Goal: Task Accomplishment & Management: Manage account settings

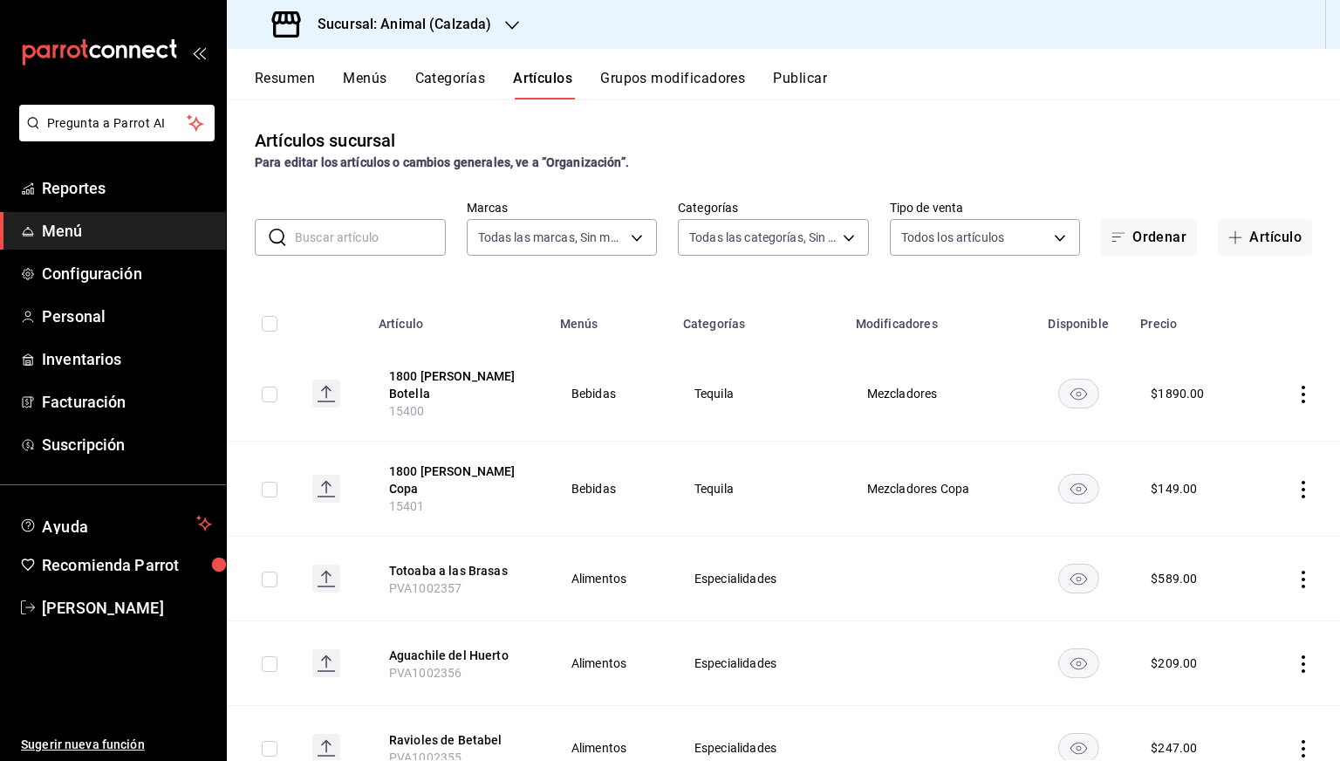
click at [402, 38] on div "Sucursal: Animal (Calzada)" at bounding box center [383, 24] width 285 height 49
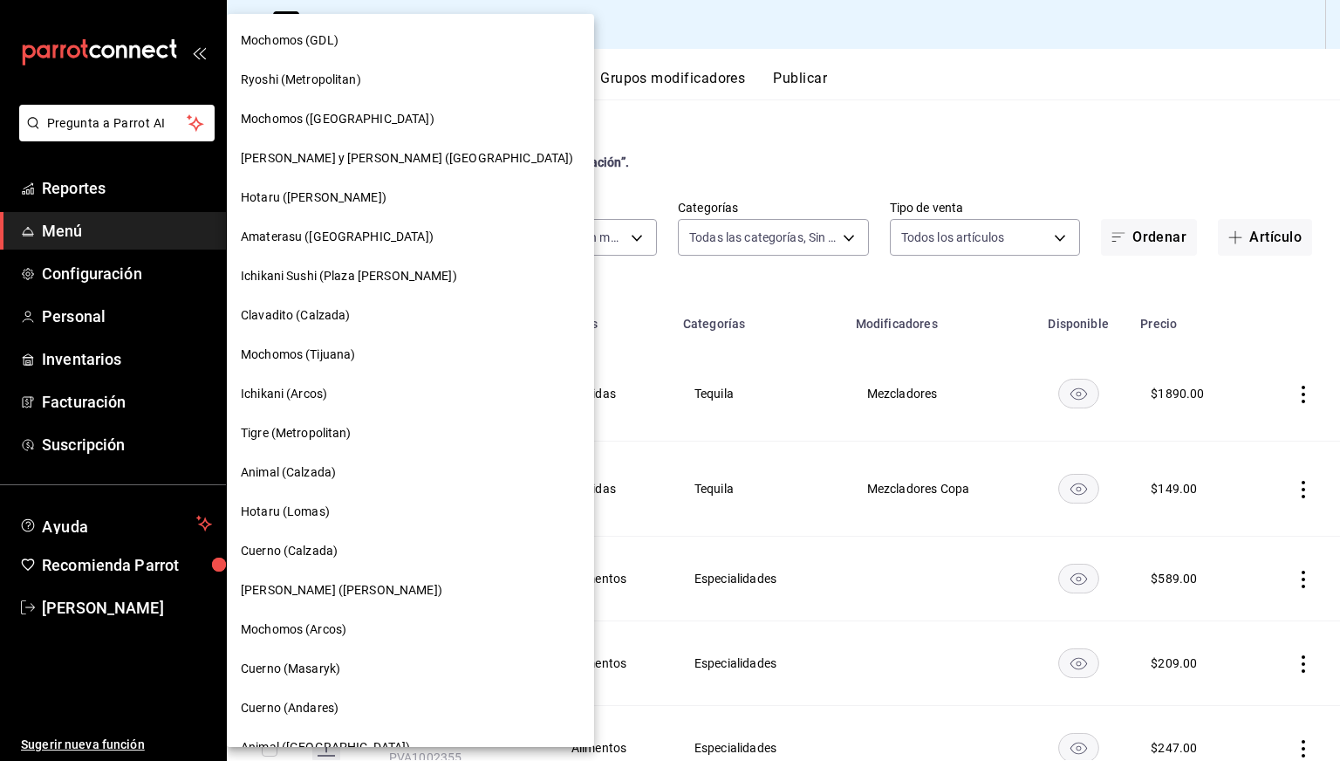
click at [297, 224] on div "Amaterasu ([GEOGRAPHIC_DATA])" at bounding box center [410, 236] width 367 height 39
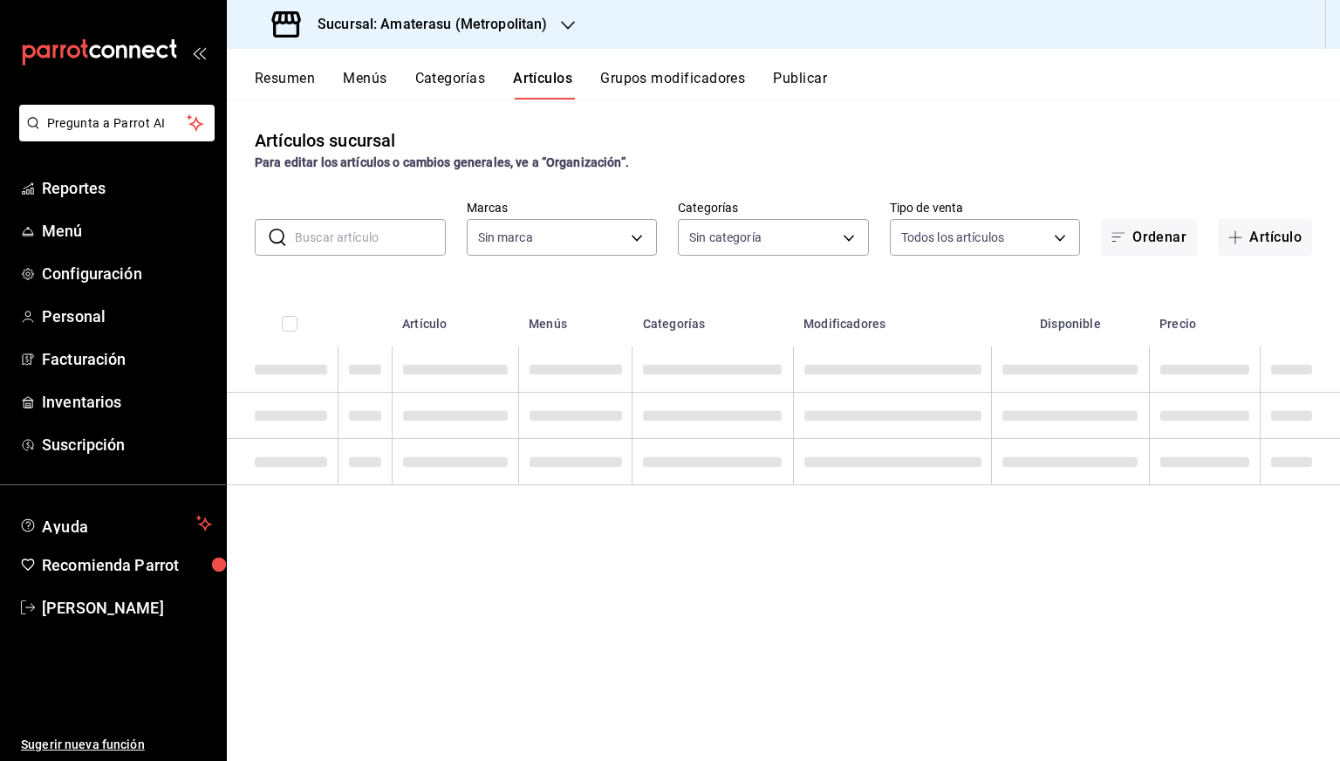
type input "e4cd7fcb-d45b-43ae-a99f-ad4ccfcd9032,f3afaab8-8c3d-4e49-a299-af9bdf6027b2"
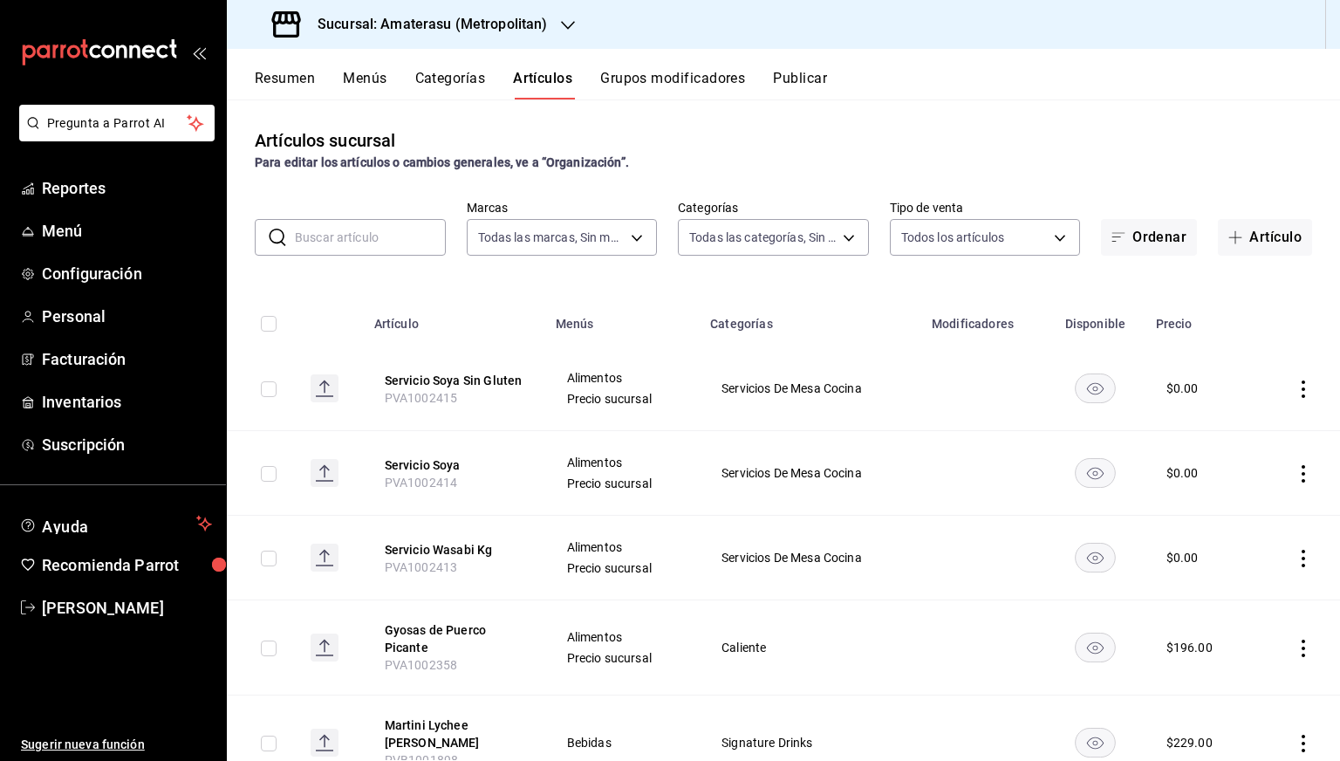
type input "087d9878-8a04-48ff-ab24-0b3ef0fdf69f,f9a59ea1-282a-4f27-8dee-44d2a5bc8fe2,3473a…"
click at [355, 249] on input "text" at bounding box center [370, 237] width 151 height 35
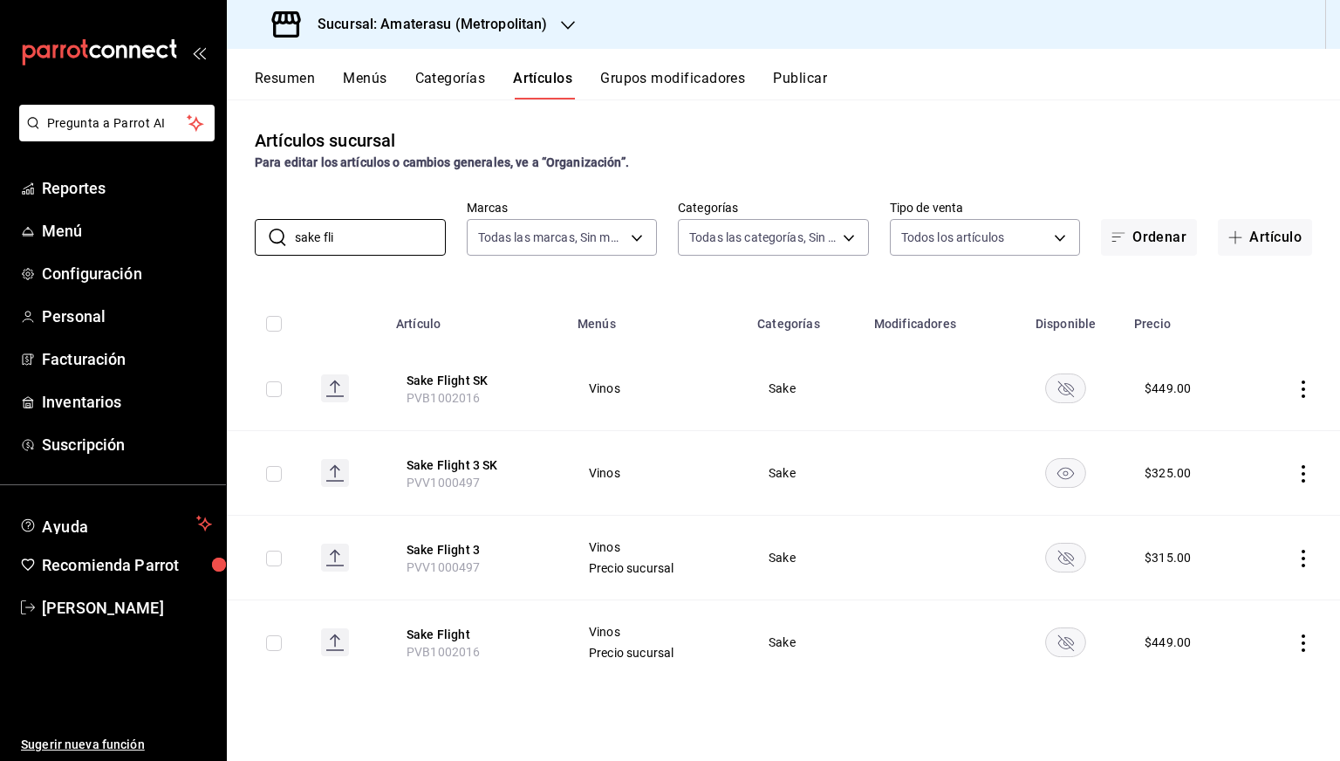
type input "sake fli"
click at [1058, 557] on rect "availability-product" at bounding box center [1066, 557] width 40 height 29
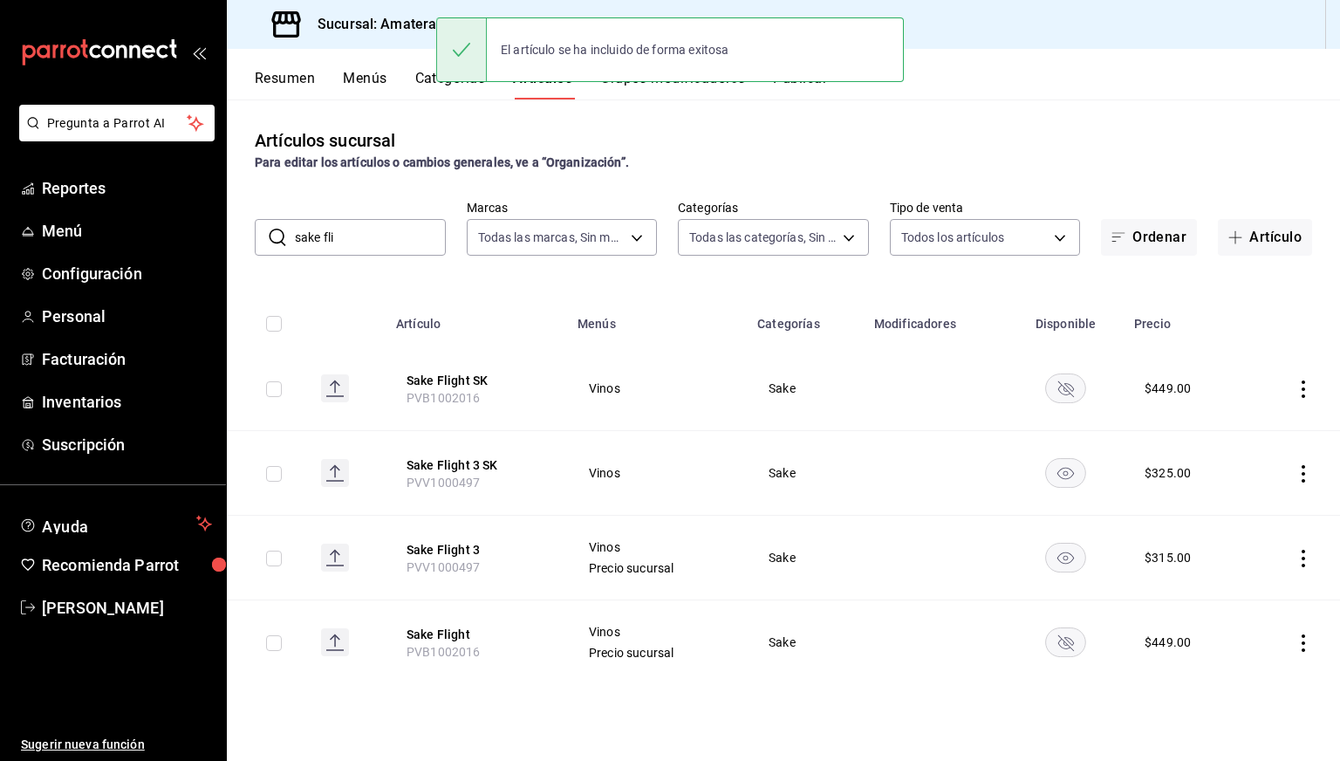
click at [1309, 555] on icon "actions" at bounding box center [1303, 558] width 17 height 17
click at [1236, 601] on span "Editar" at bounding box center [1251, 598] width 45 height 18
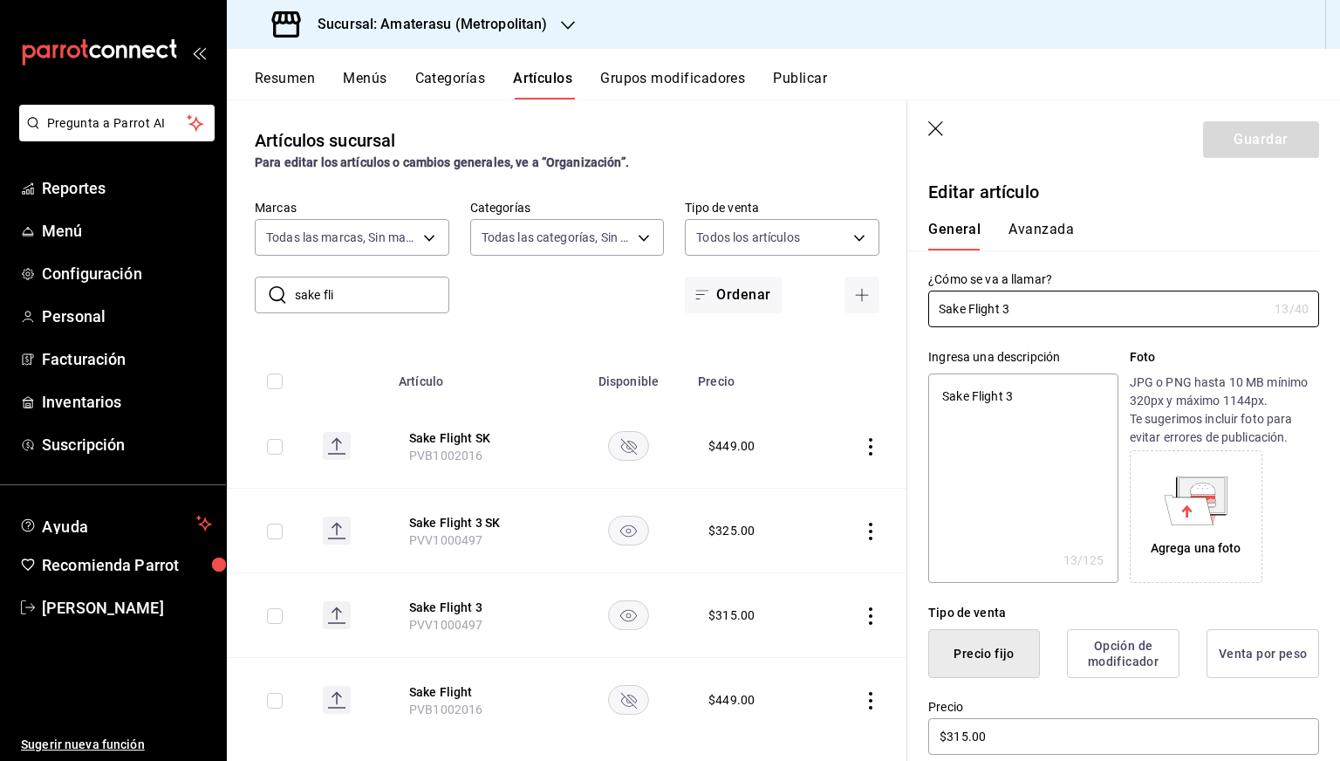
scroll to position [401, 0]
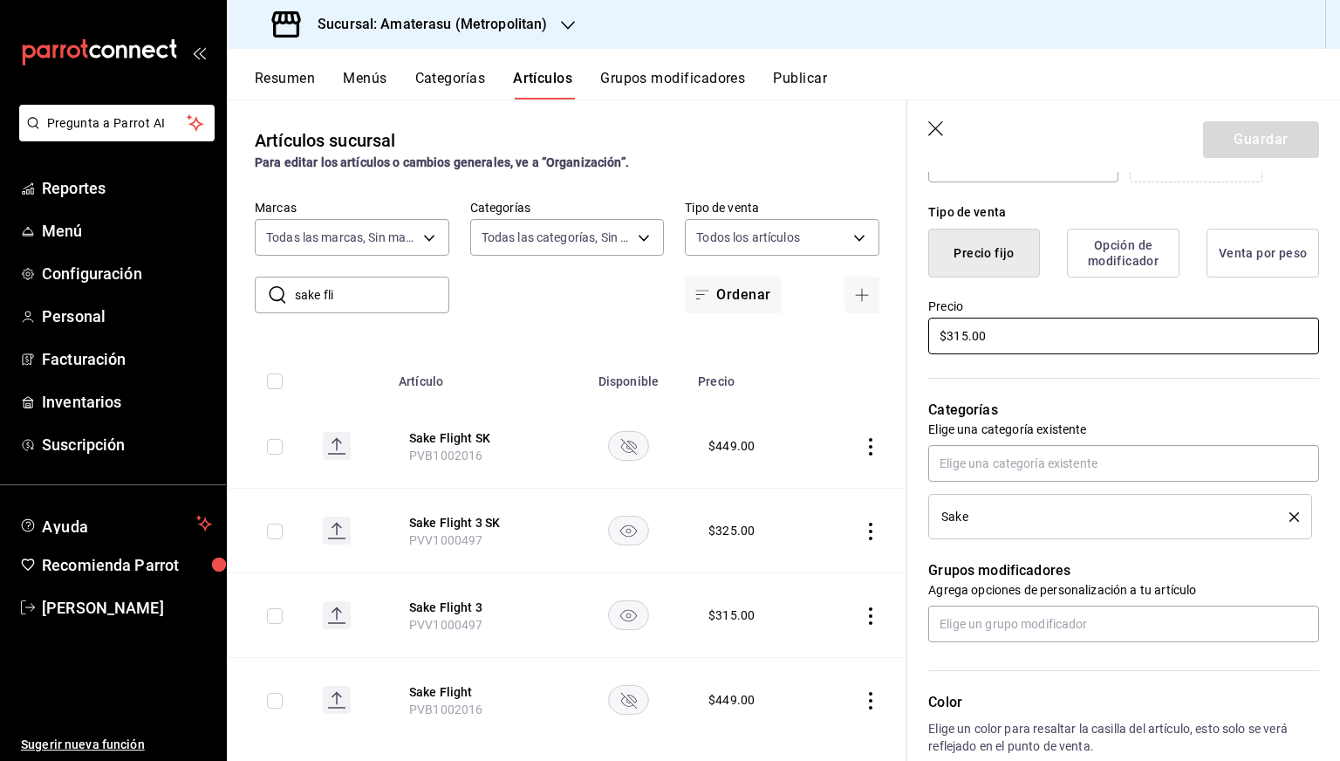
click at [960, 339] on input "$315.00" at bounding box center [1124, 336] width 391 height 37
type textarea "x"
type input "$35.00"
type textarea "x"
type input "$325.00"
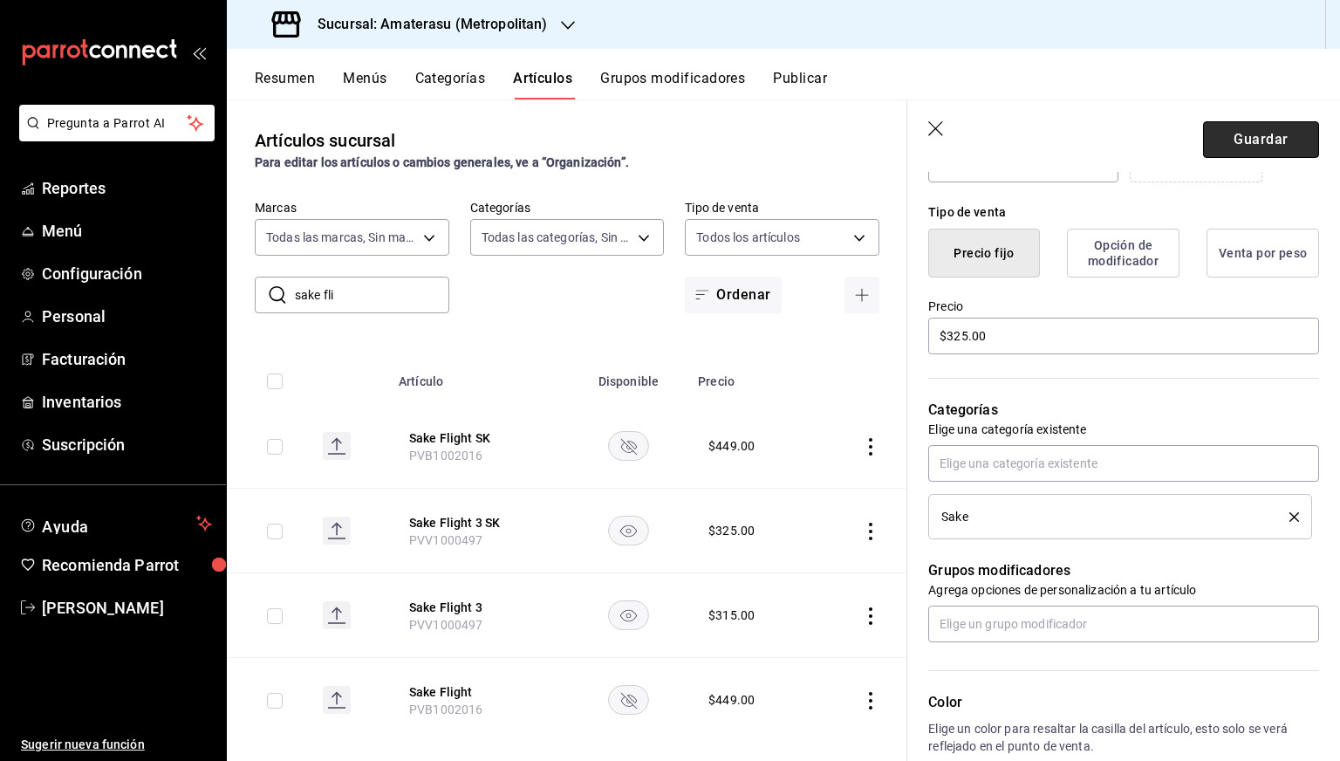
click at [1224, 137] on button "Guardar" at bounding box center [1261, 139] width 116 height 37
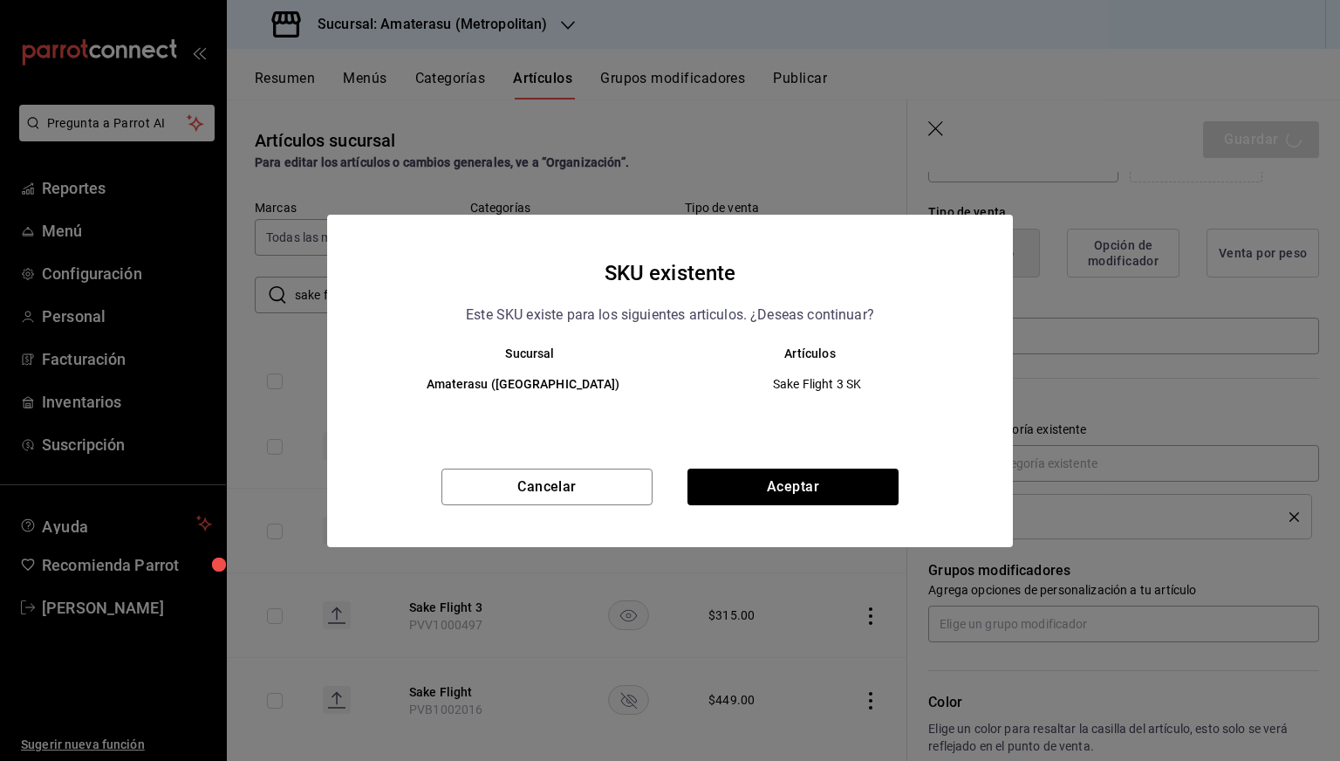
click at [778, 455] on div "SKU existente Este SKU existe para los siguientes articulos. ¿Deseas continuar?…" at bounding box center [670, 381] width 686 height 332
click at [781, 462] on div "SKU existente Este SKU existe para los siguientes articulos. ¿Deseas continuar?…" at bounding box center [670, 381] width 686 height 332
click at [780, 479] on button "Aceptar" at bounding box center [793, 487] width 211 height 37
type textarea "x"
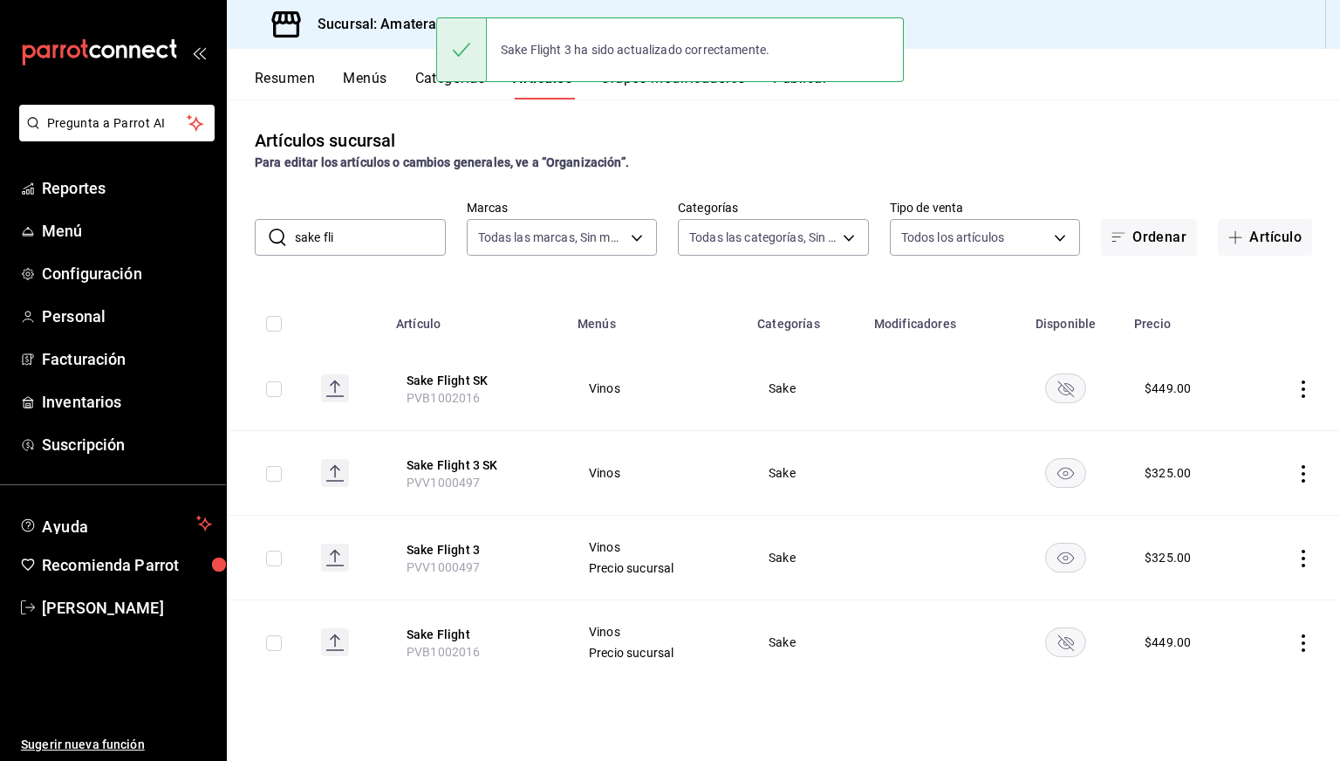
click at [278, 563] on input "checkbox" at bounding box center [274, 559] width 16 height 16
checkbox input "true"
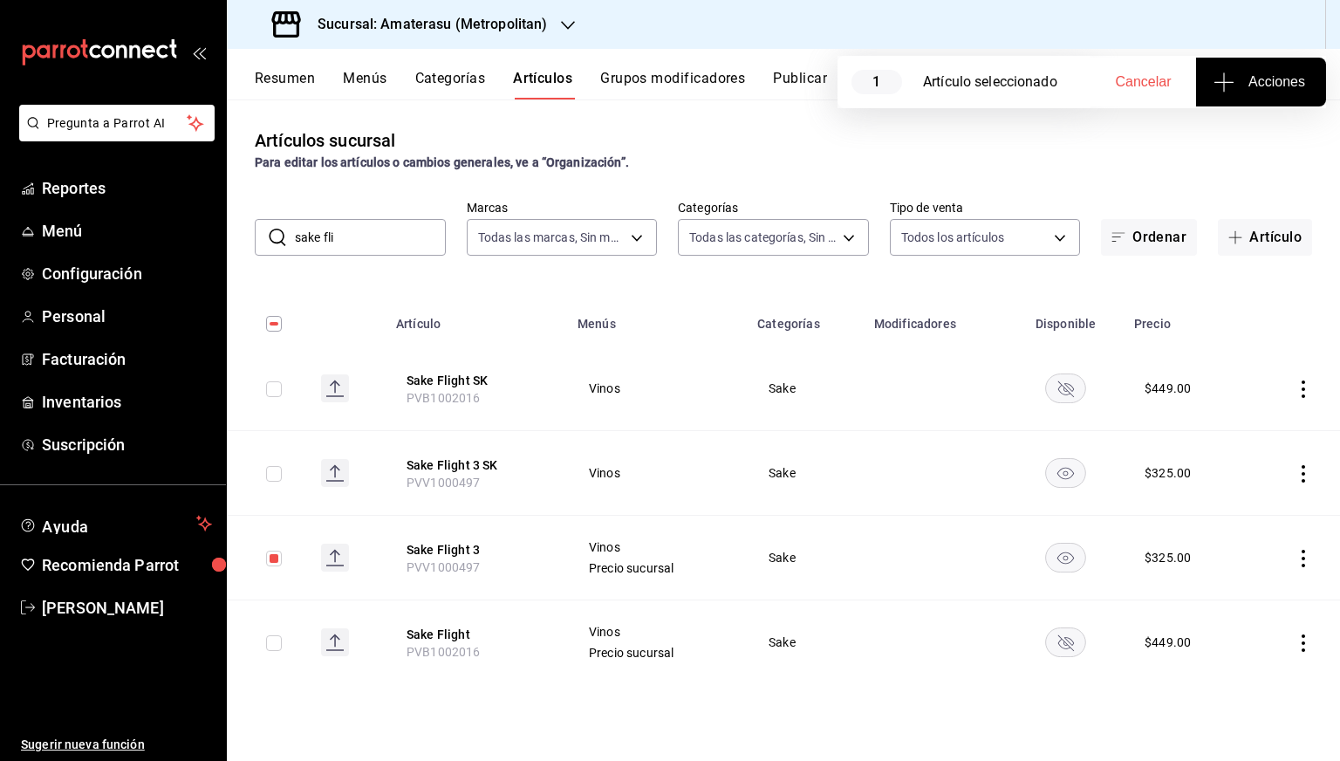
drag, startPoint x: 272, startPoint y: 489, endPoint x: 271, endPoint y: 478, distance: 10.5
click at [271, 478] on td at bounding box center [267, 473] width 80 height 85
click at [271, 478] on input "checkbox" at bounding box center [274, 474] width 16 height 16
checkbox input "true"
click at [1257, 101] on button "Acciones" at bounding box center [1261, 82] width 130 height 49
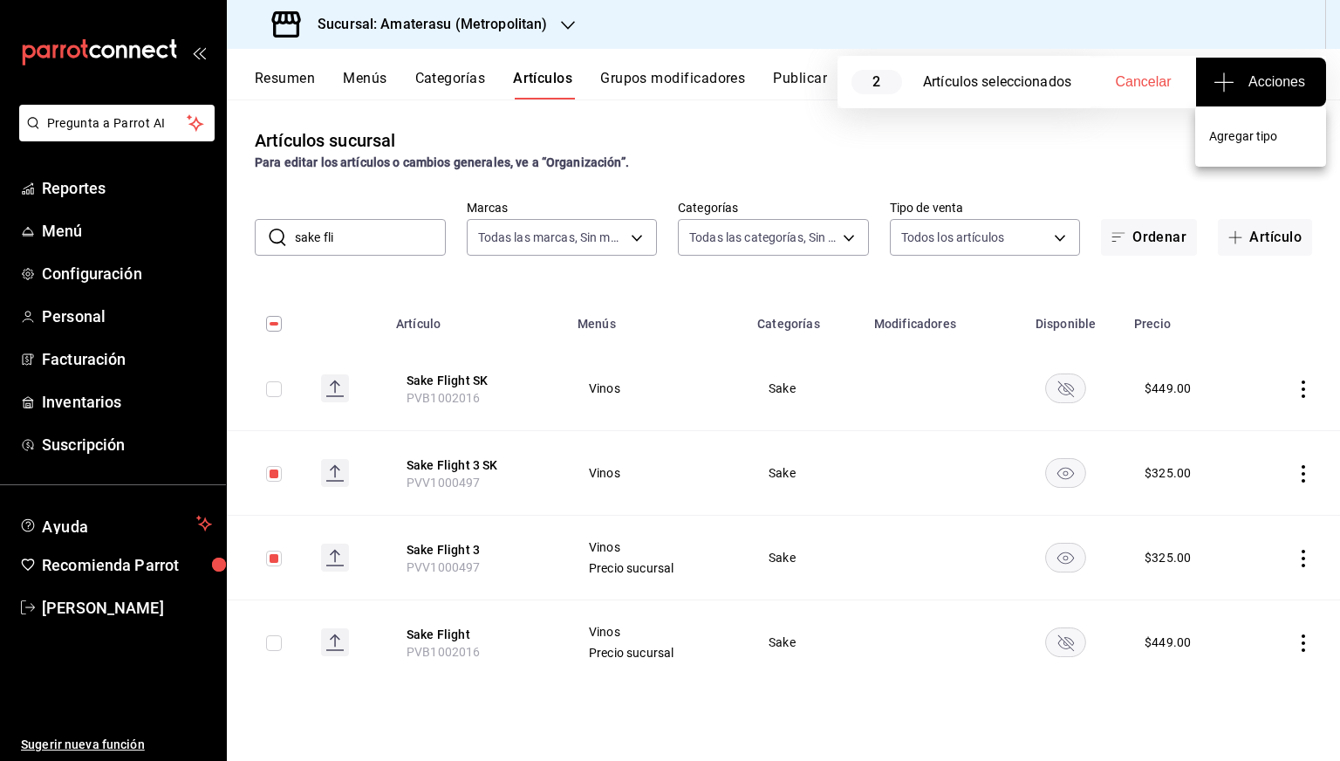
click at [1254, 137] on span "Agregar tipo" at bounding box center [1261, 136] width 103 height 18
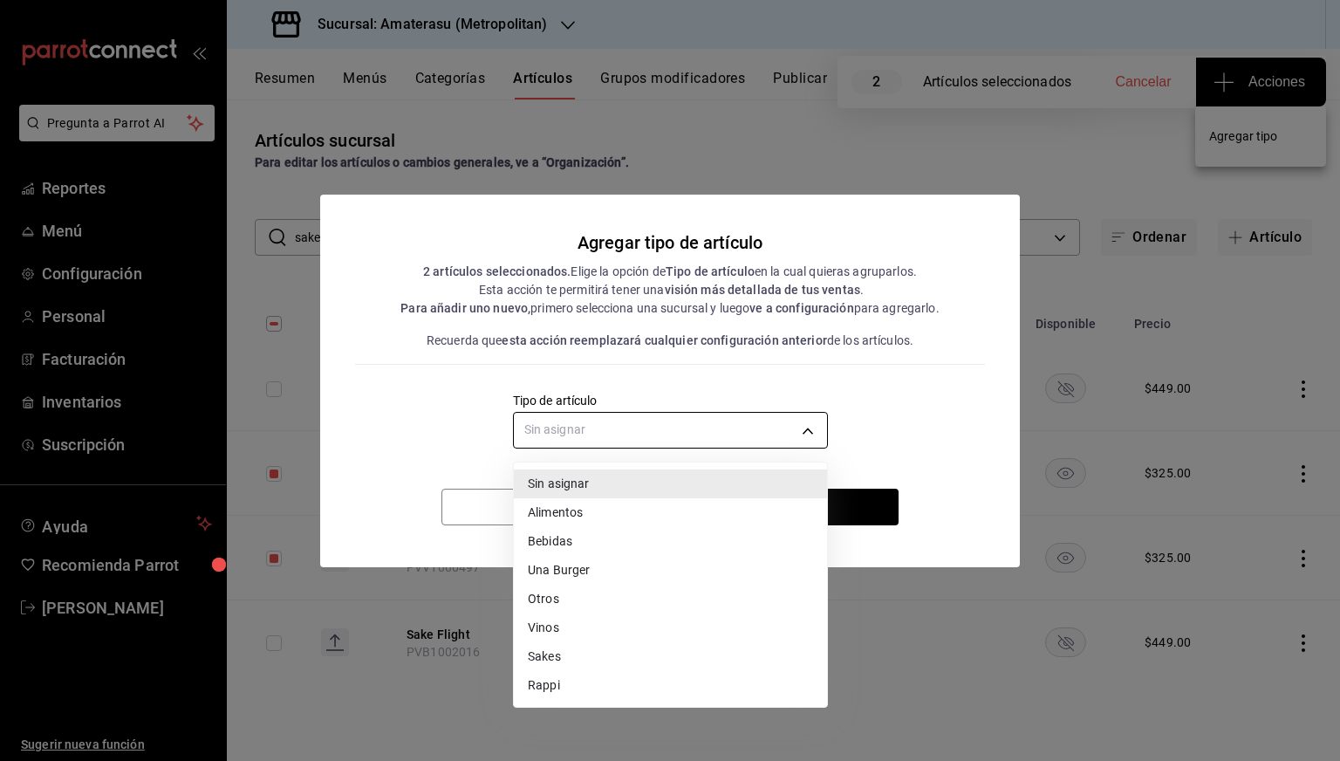
click at [826, 423] on body "Pregunta a Parrot AI Reportes Menú Configuración Personal Facturación Inventari…" at bounding box center [670, 380] width 1340 height 761
click at [556, 629] on li "Vinos" at bounding box center [670, 627] width 313 height 29
type input "5e5ed354-df1d-4710-be9b-81bb722e4d79"
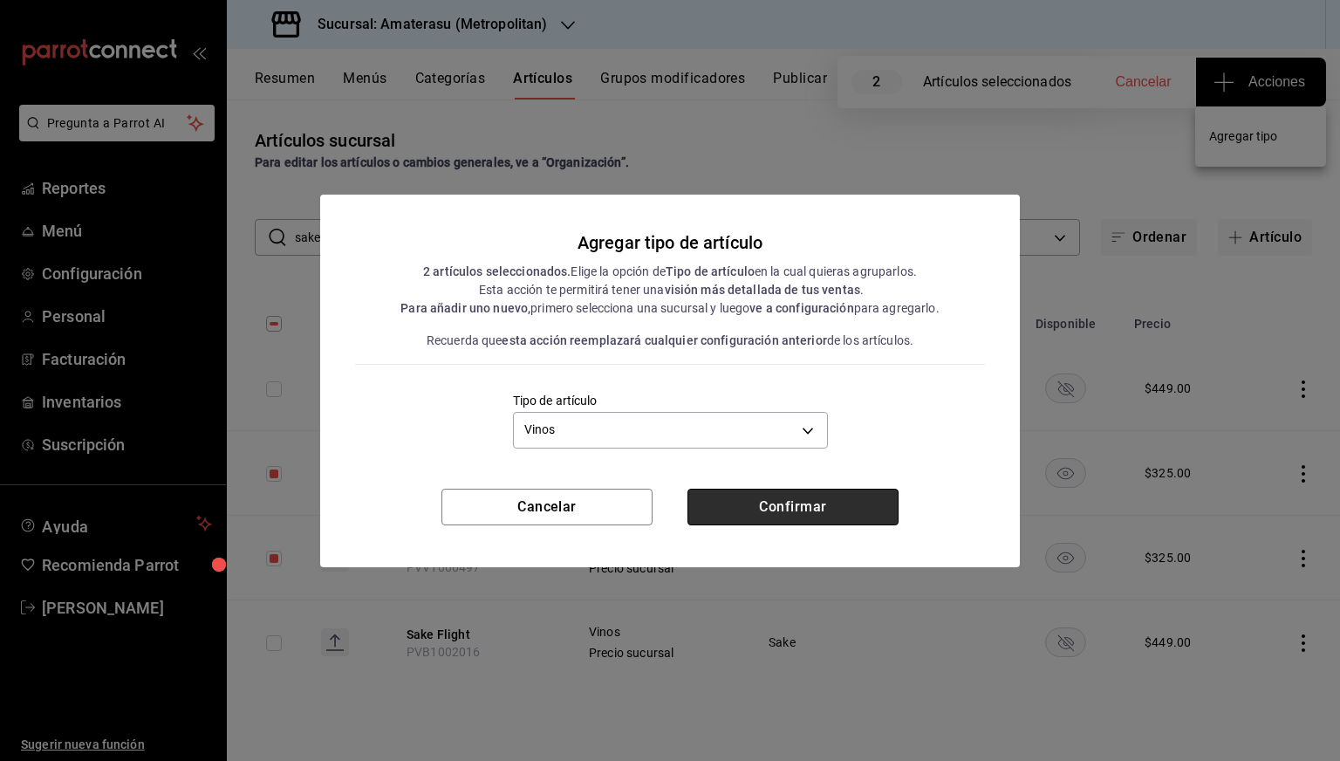
click at [773, 514] on button "Confirmar" at bounding box center [793, 507] width 211 height 37
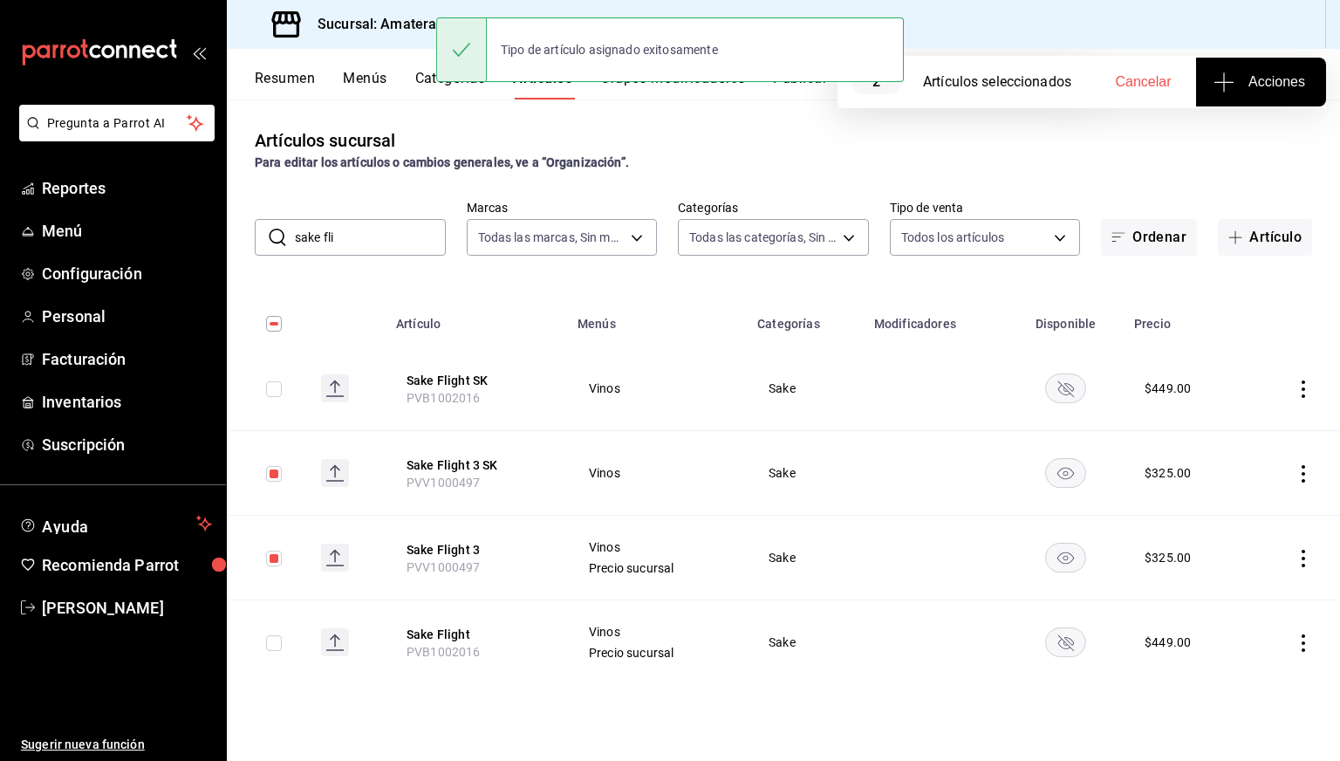
click at [279, 483] on td at bounding box center [267, 473] width 80 height 85
click at [279, 479] on input "checkbox" at bounding box center [274, 474] width 16 height 16
checkbox input "false"
click at [272, 557] on input "checkbox" at bounding box center [274, 559] width 16 height 16
checkbox input "false"
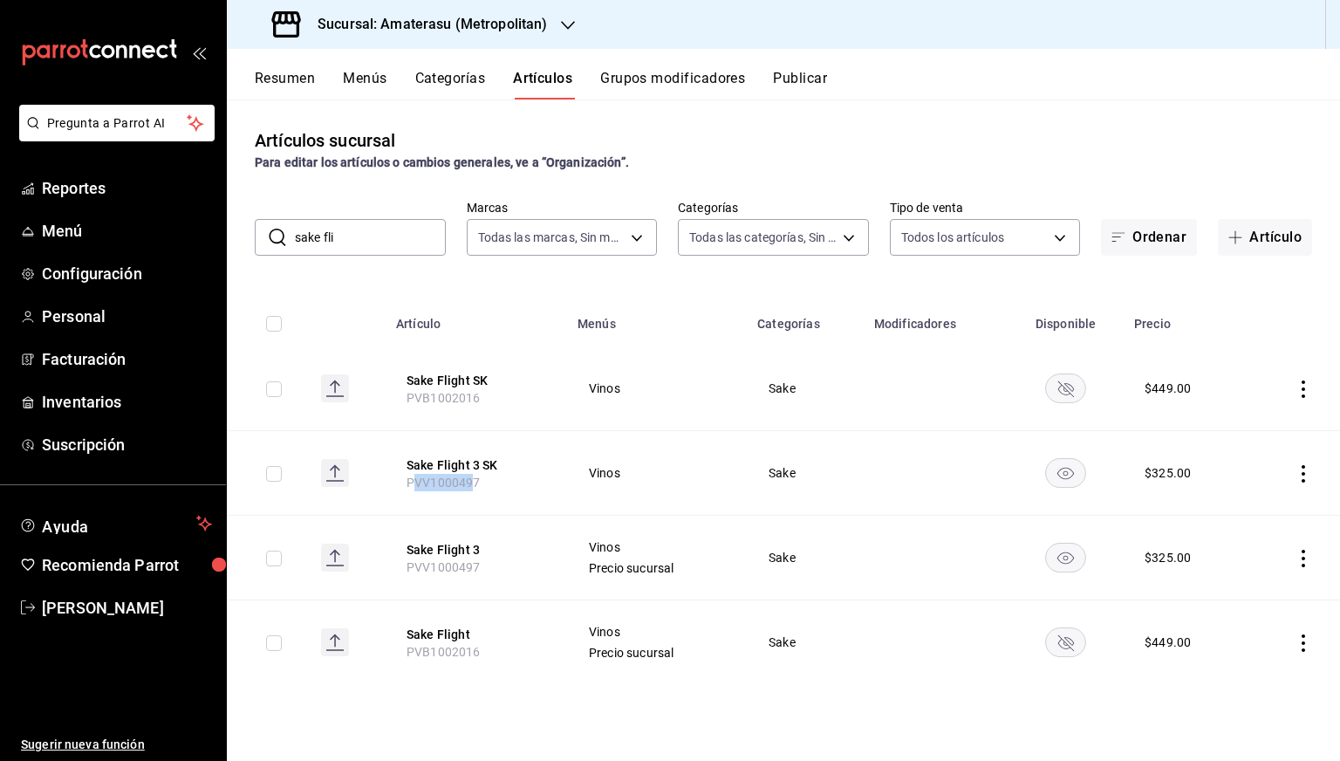
drag, startPoint x: 475, startPoint y: 483, endPoint x: 412, endPoint y: 481, distance: 62.9
click at [412, 481] on span "PVV1000497" at bounding box center [444, 483] width 74 height 14
drag, startPoint x: 406, startPoint y: 483, endPoint x: 498, endPoint y: 482, distance: 92.5
click at [498, 482] on th "Sake Flight 3 SK PVV1000497" at bounding box center [477, 473] width 182 height 85
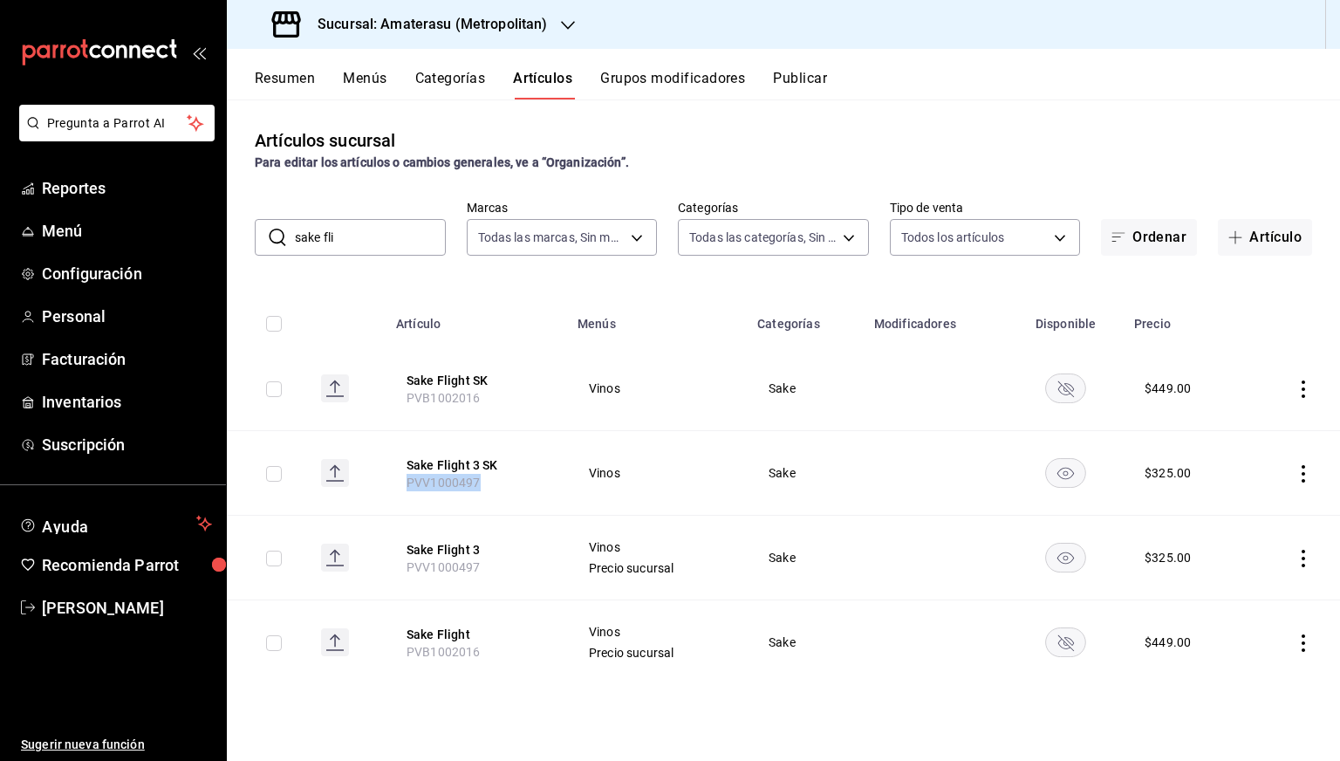
copy span "PVV1000497"
click at [809, 77] on button "Publicar" at bounding box center [800, 85] width 54 height 30
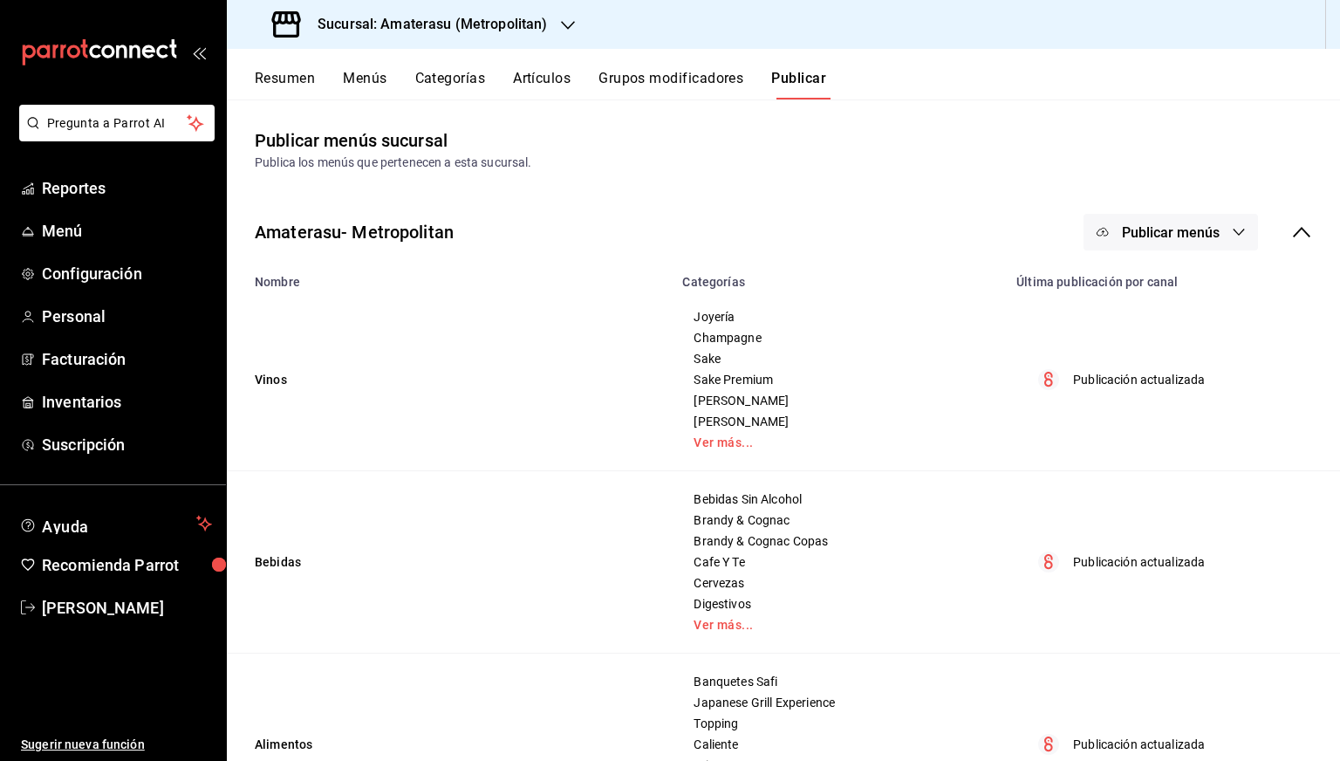
click at [1140, 233] on span "Publicar menús" at bounding box center [1171, 232] width 98 height 17
click at [1168, 282] on span "Punto de venta" at bounding box center [1183, 289] width 84 height 18
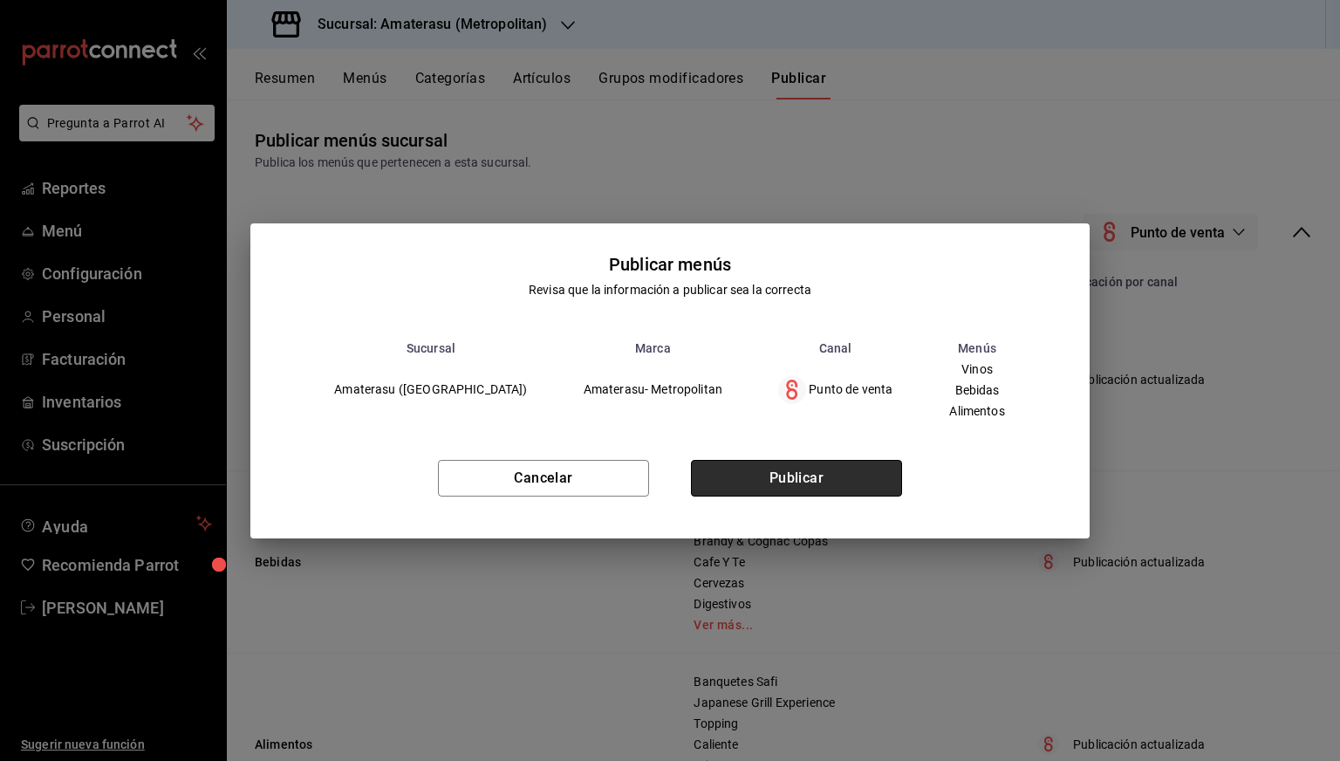
click at [818, 486] on button "Publicar" at bounding box center [796, 478] width 211 height 37
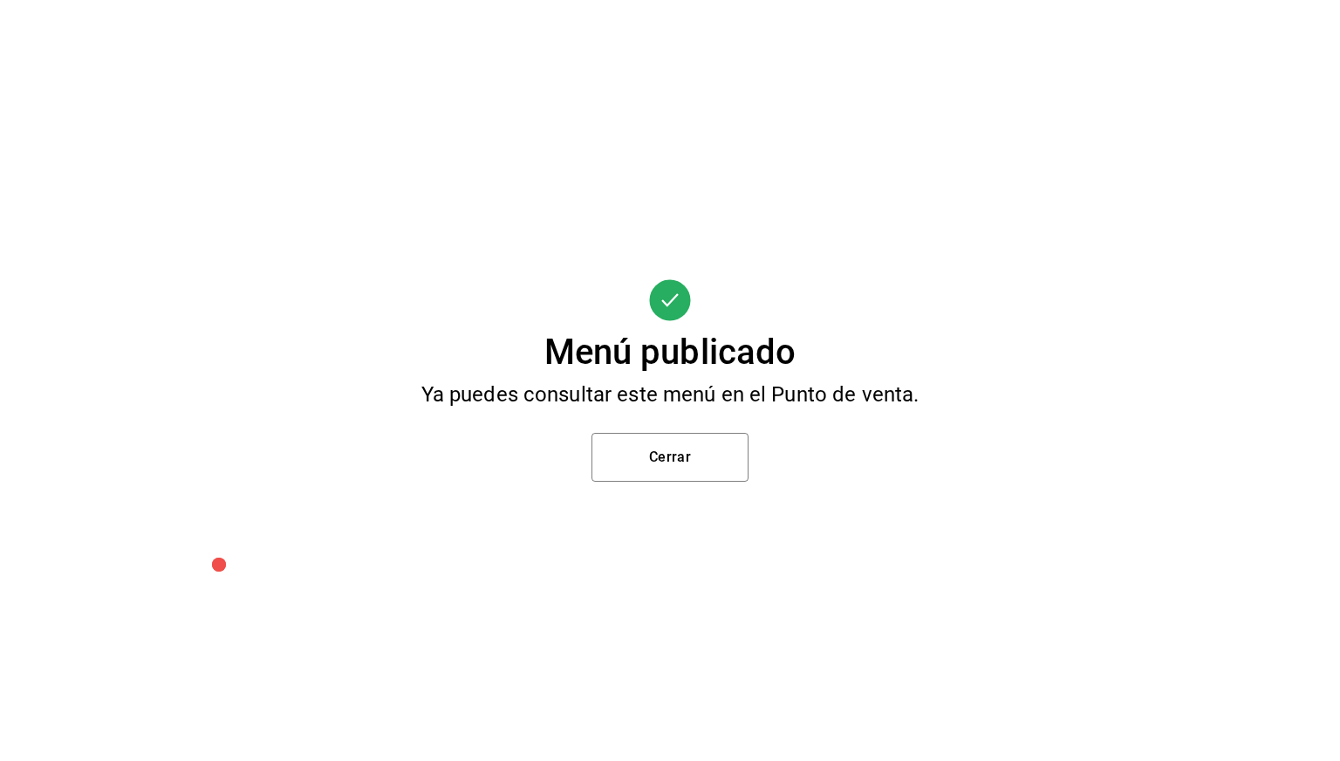
click at [717, 483] on div "Menú publicado Ya puedes consultar este menú en el Punto de venta. Cerrar" at bounding box center [670, 380] width 1340 height 761
click at [694, 474] on button "Cerrar" at bounding box center [670, 457] width 157 height 49
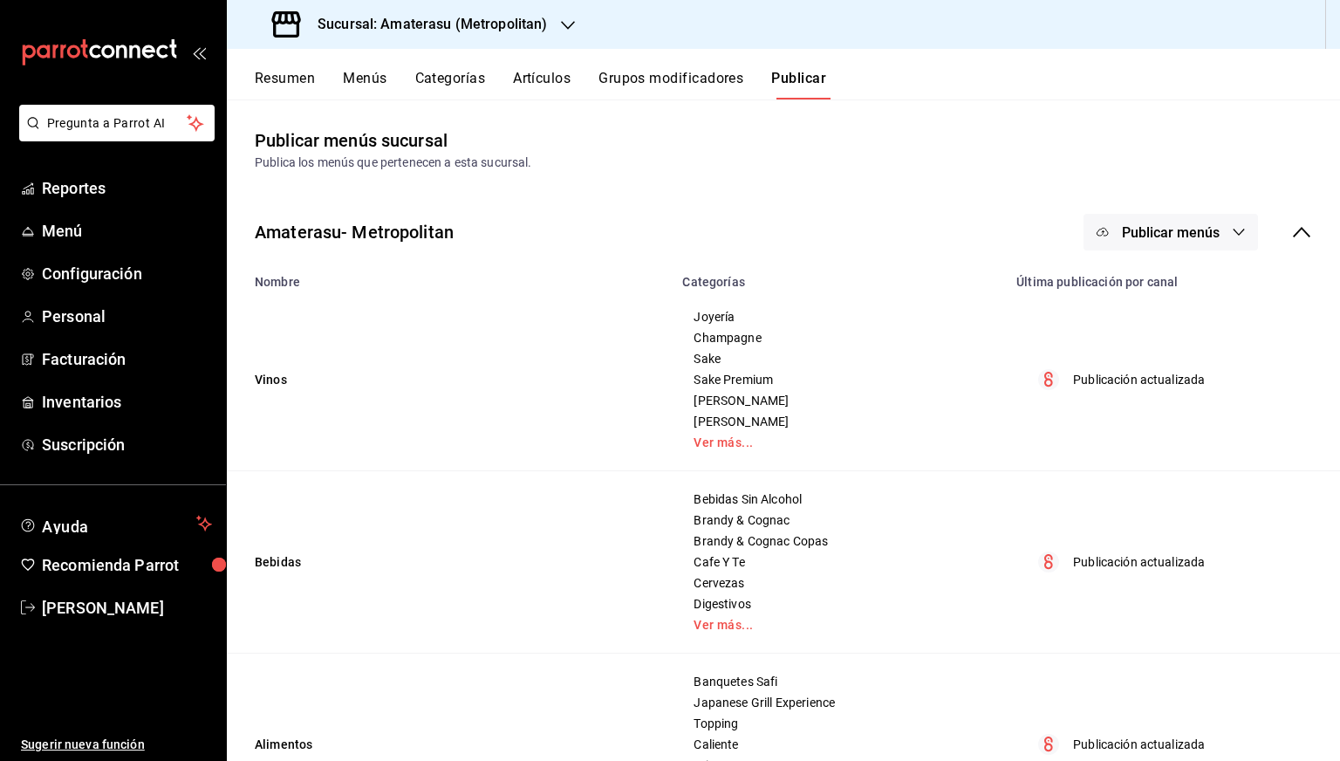
click at [531, 79] on button "Artículos" at bounding box center [542, 85] width 58 height 30
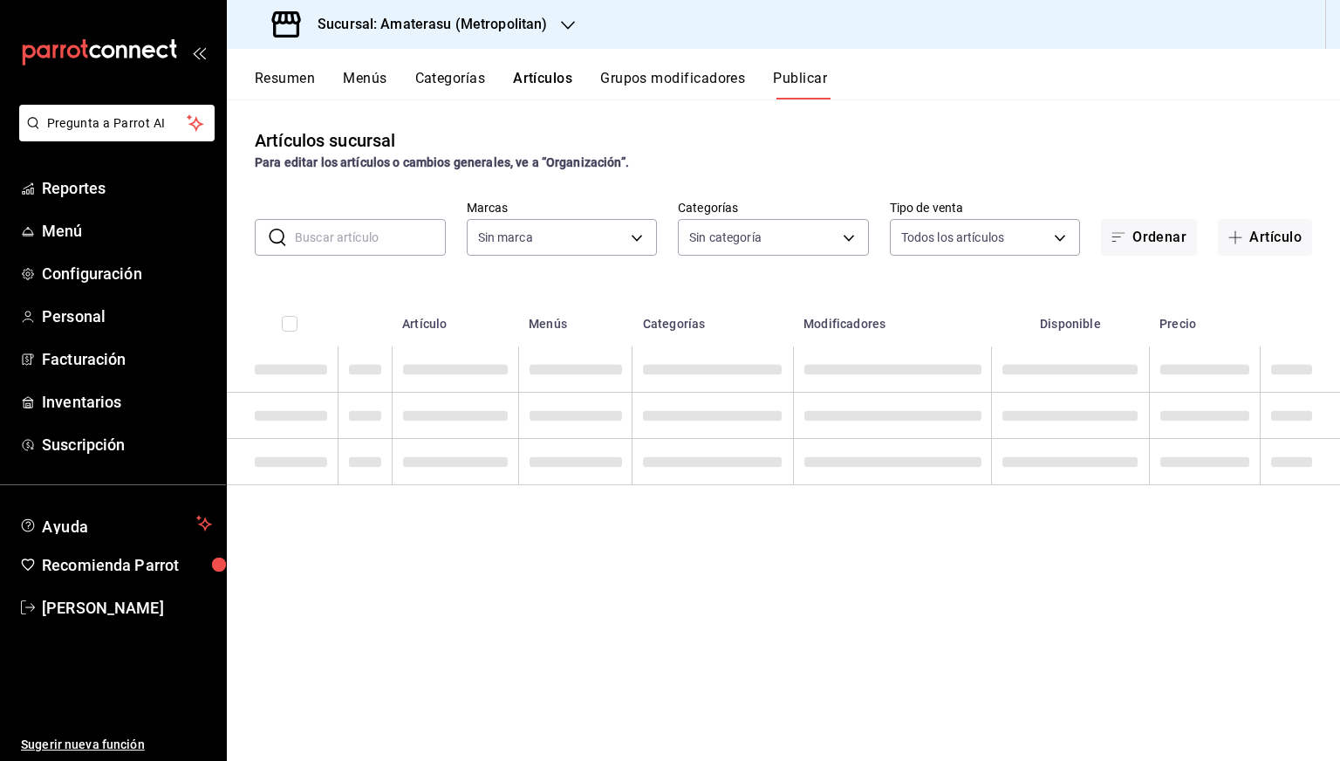
type input "e4cd7fcb-d45b-43ae-a99f-ad4ccfcd9032,f3afaab8-8c3d-4e49-a299-af9bdf6027b2"
click at [367, 243] on input "text" at bounding box center [370, 237] width 151 height 35
type input "087d9878-8a04-48ff-ab24-0b3ef0fdf69f,f9a59ea1-282a-4f27-8dee-44d2a5bc8fe2,3473a…"
type input "camallan m"
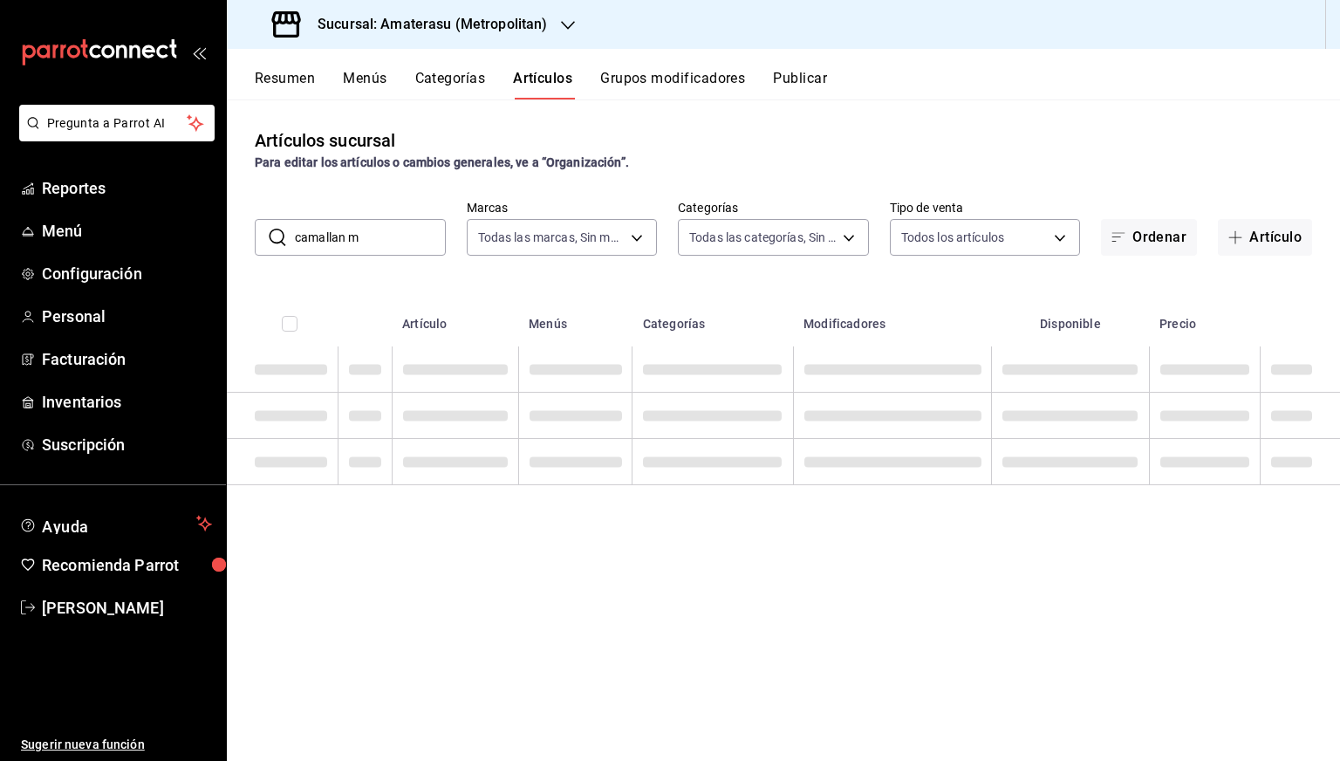
click at [425, 17] on h3 "Sucursal: Amaterasu (Metropolitan)" at bounding box center [425, 24] width 243 height 21
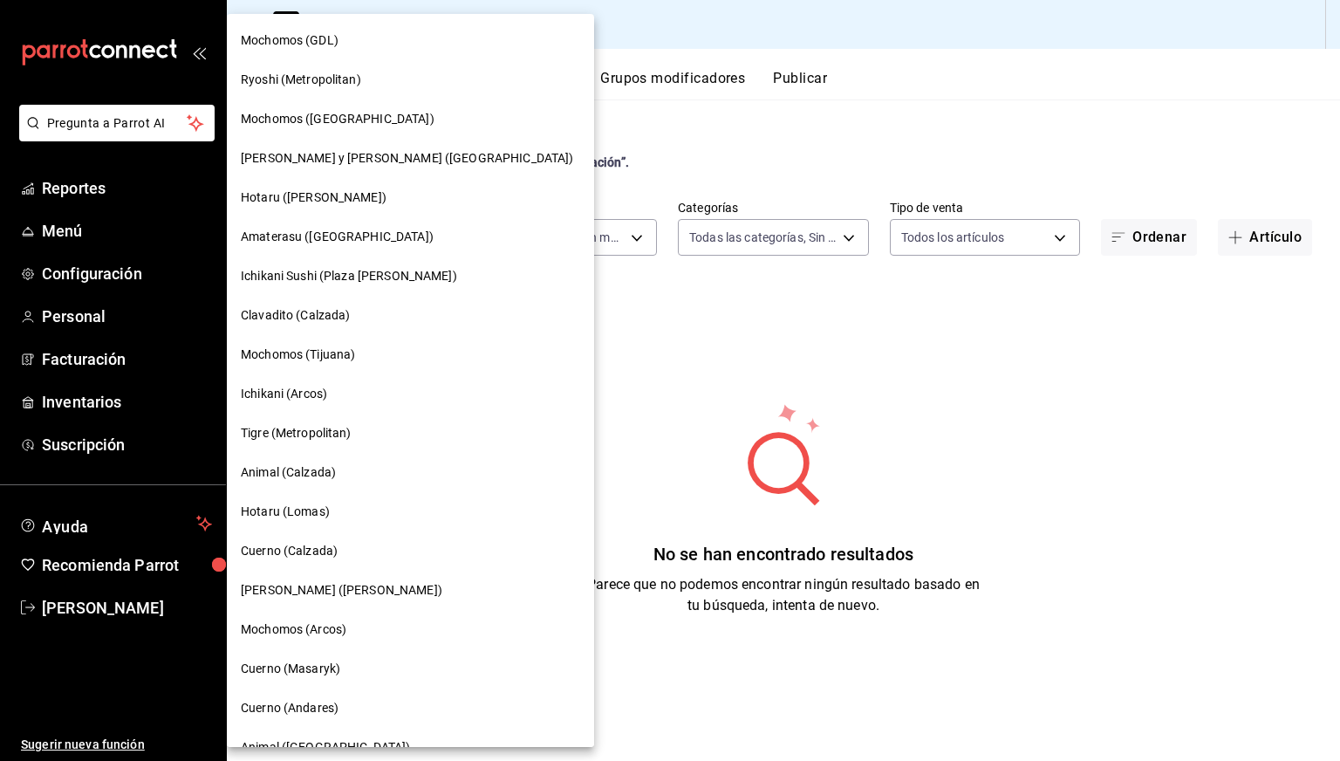
click at [307, 465] on span "Animal (Calzada)" at bounding box center [288, 472] width 95 height 18
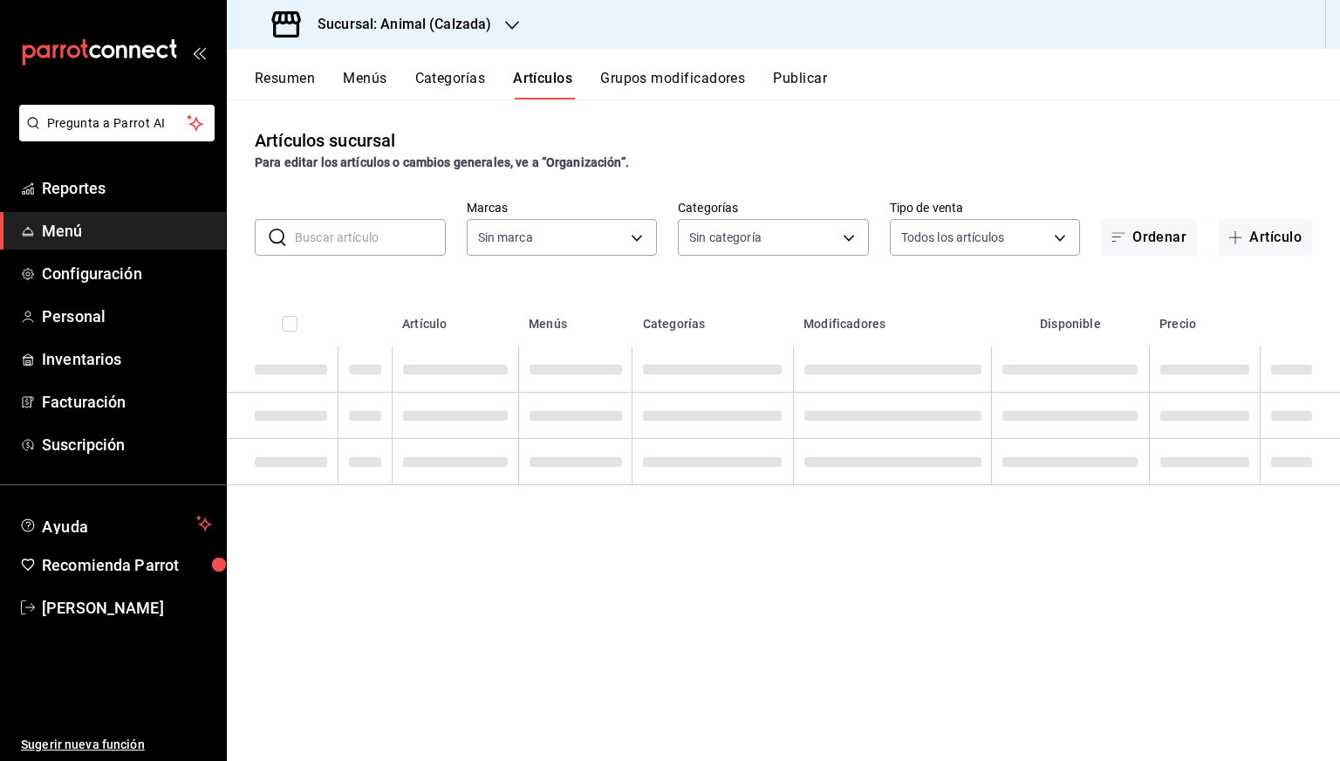
type input "e26472f3-9262-489d-bcba-4c6b034529c7"
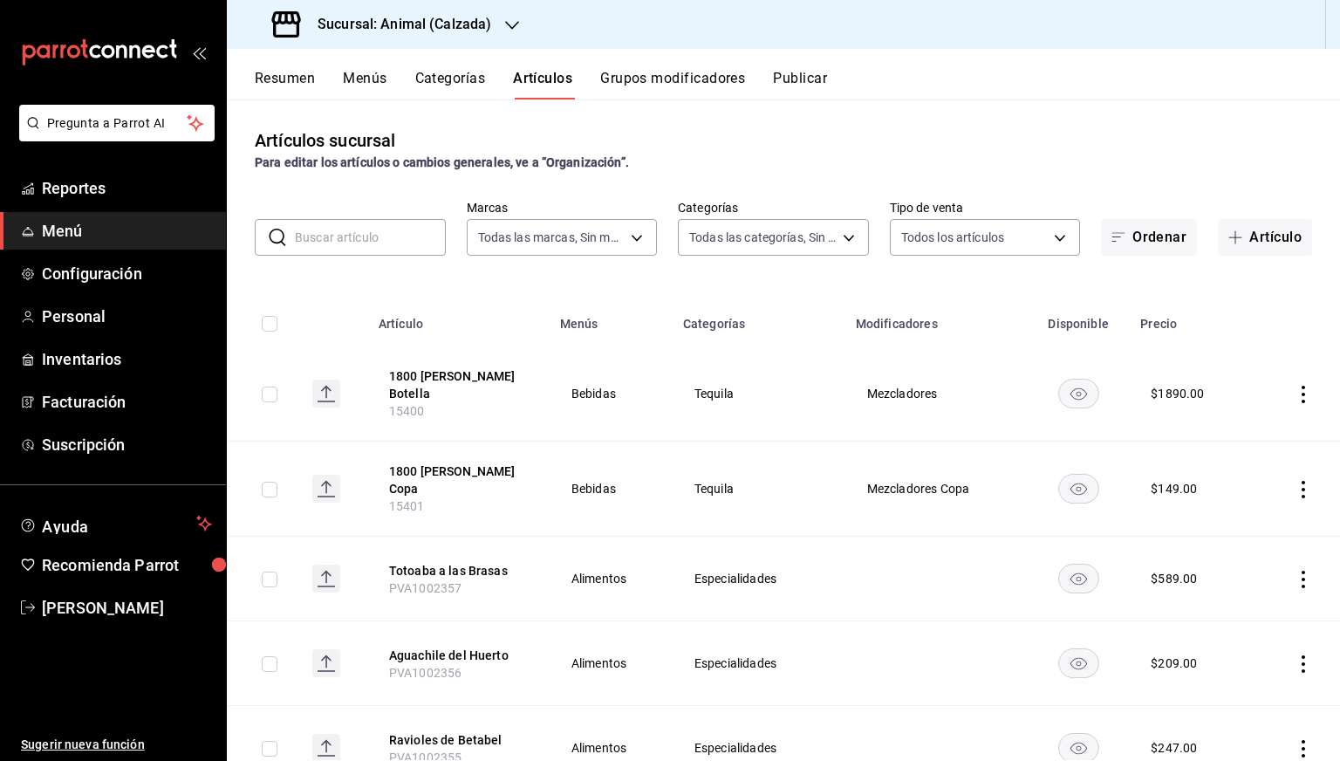
type input "5d35a5f4-3063-4397-a550-a8f4eca83956,9bcdf976-3d2d-44f2-8aa2-d656f6bc4aaa,d84f4…"
click at [353, 238] on input "text" at bounding box center [370, 237] width 151 height 35
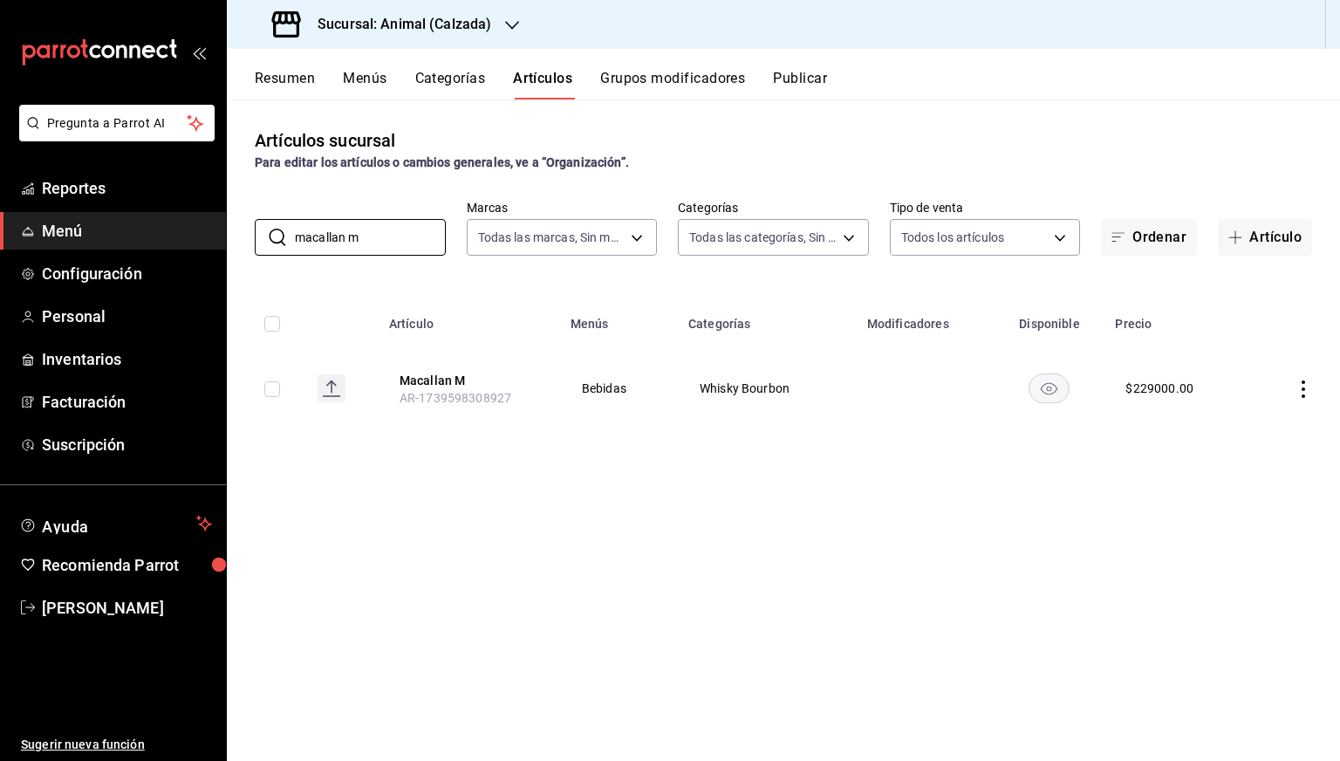
type input "macallan m"
click at [1296, 381] on icon "actions" at bounding box center [1303, 388] width 17 height 17
click at [1244, 415] on li "Editar" at bounding box center [1235, 430] width 105 height 36
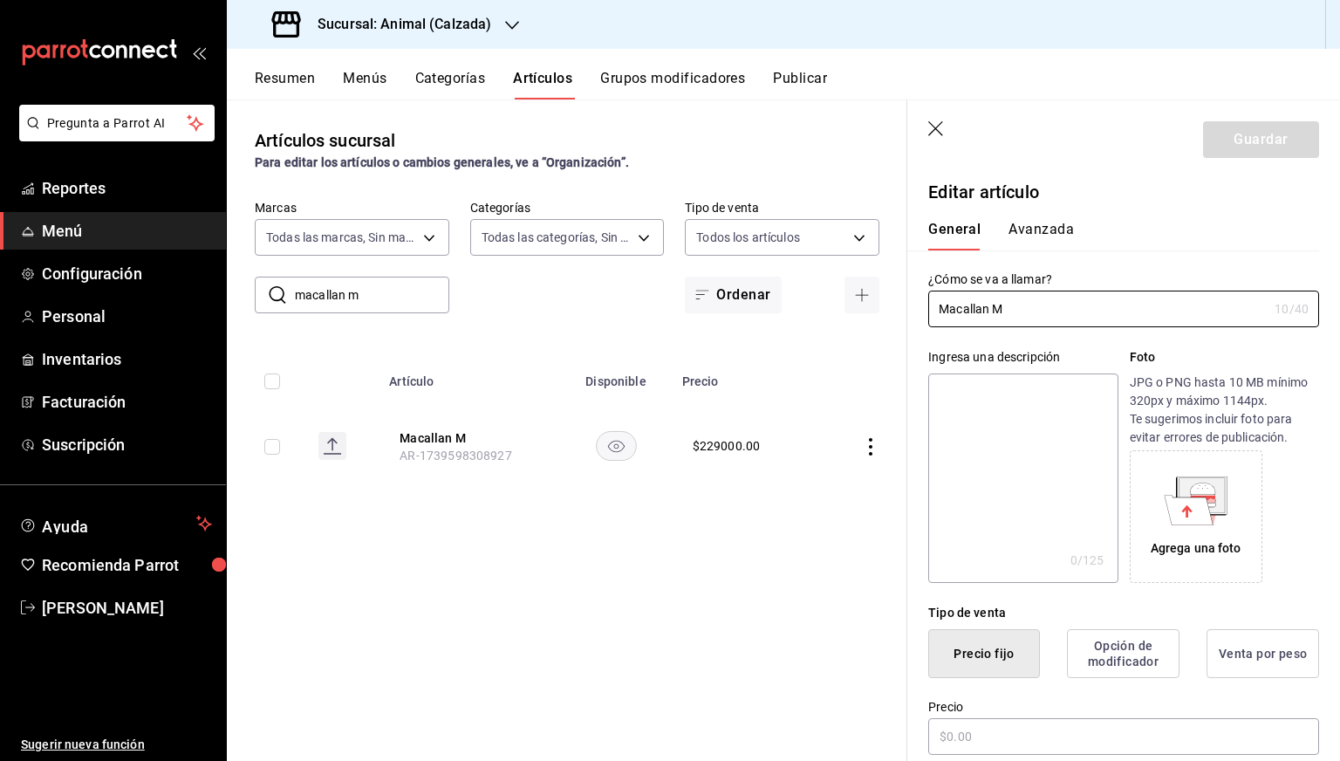
type input "$229000.00"
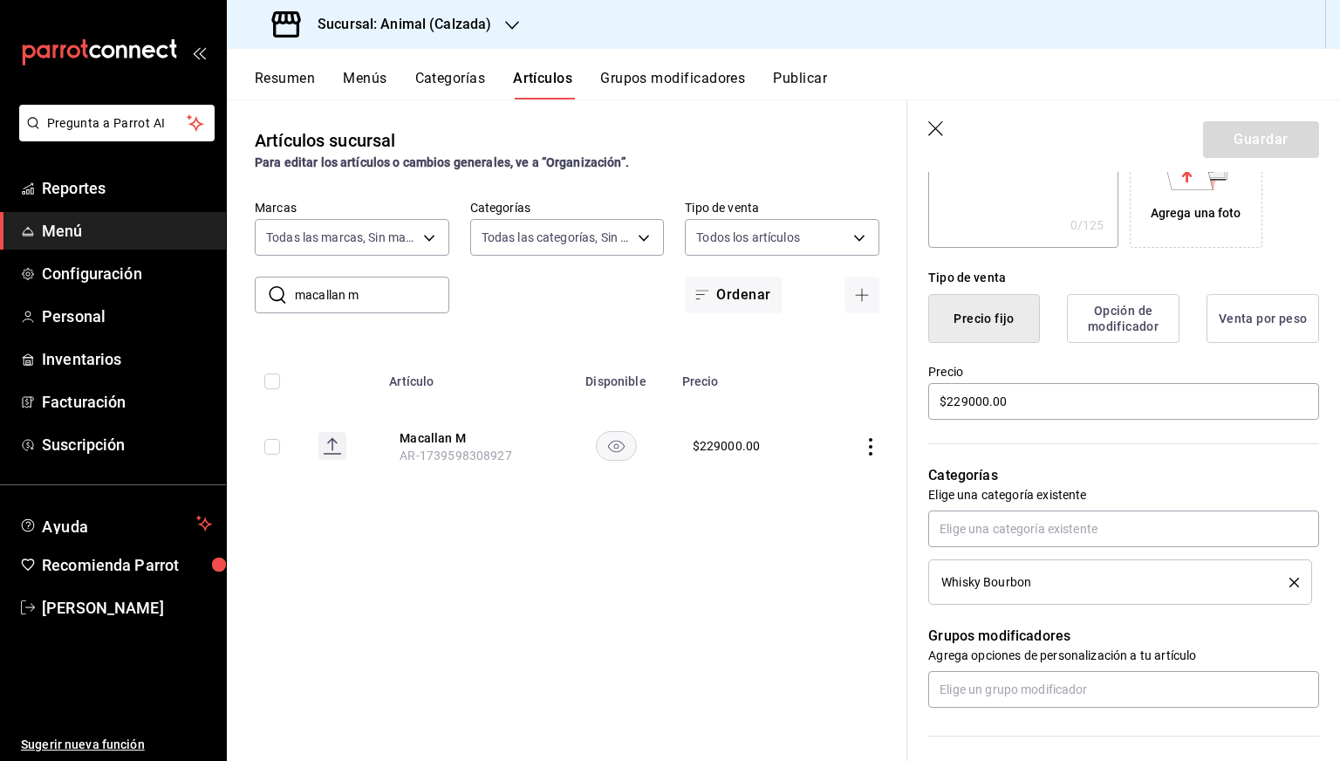
scroll to position [691, 0]
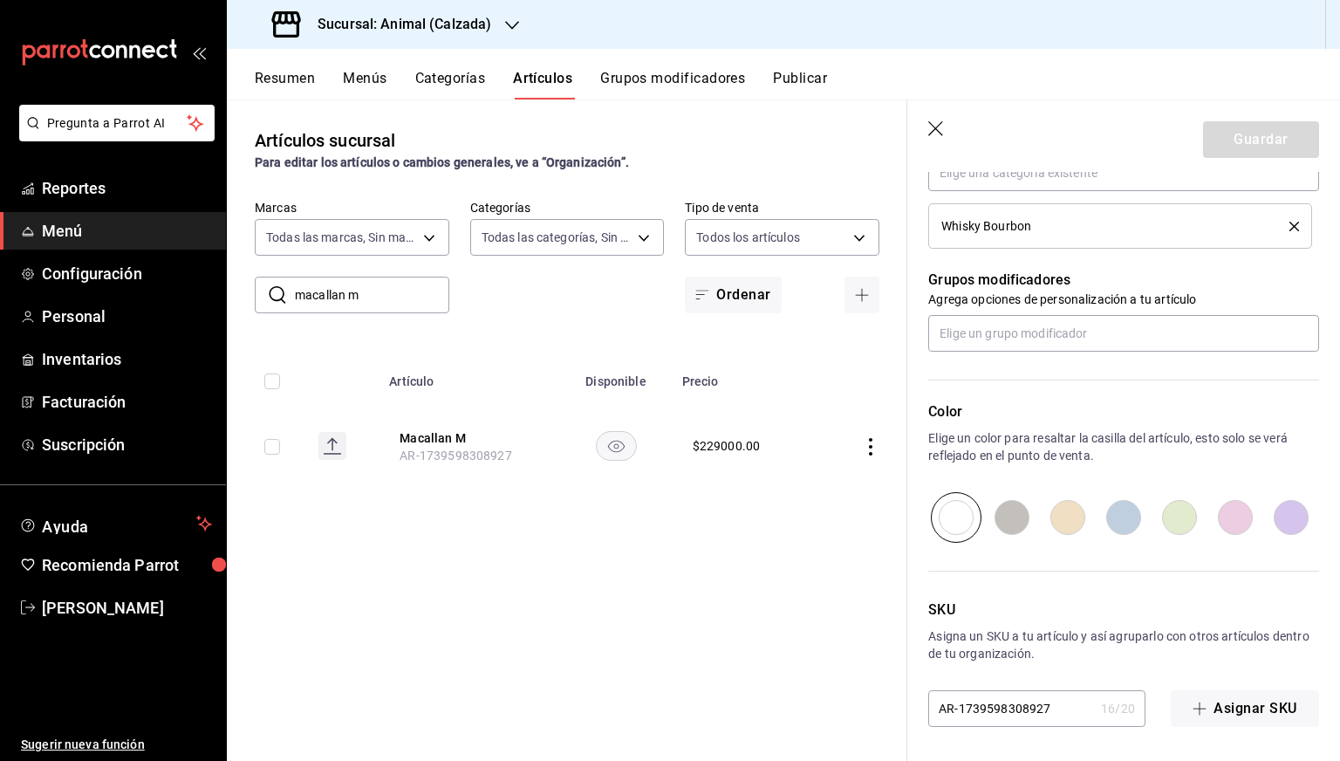
click at [995, 704] on input "AR-1739598308927" at bounding box center [1012, 708] width 166 height 35
paste input "PVB1001664"
type input "PVB1001664"
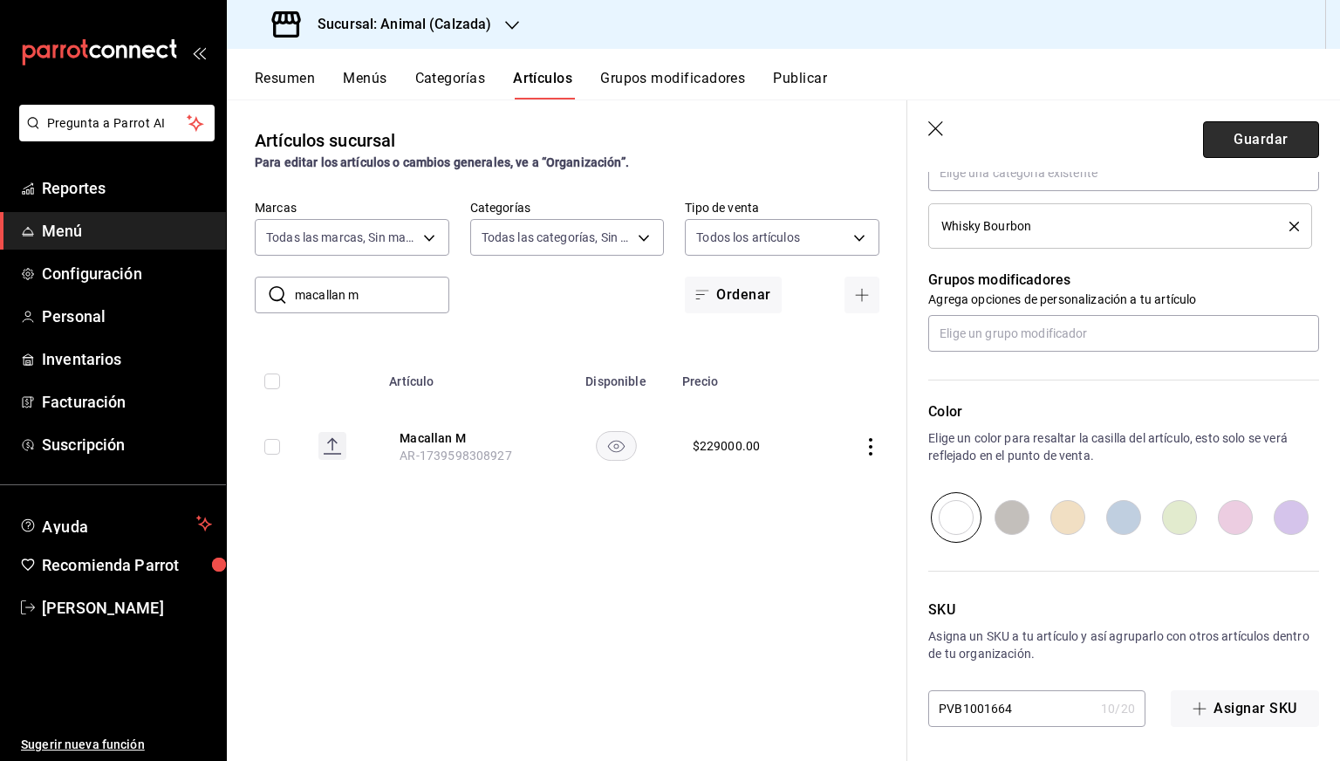
click at [1250, 141] on button "Guardar" at bounding box center [1261, 139] width 116 height 37
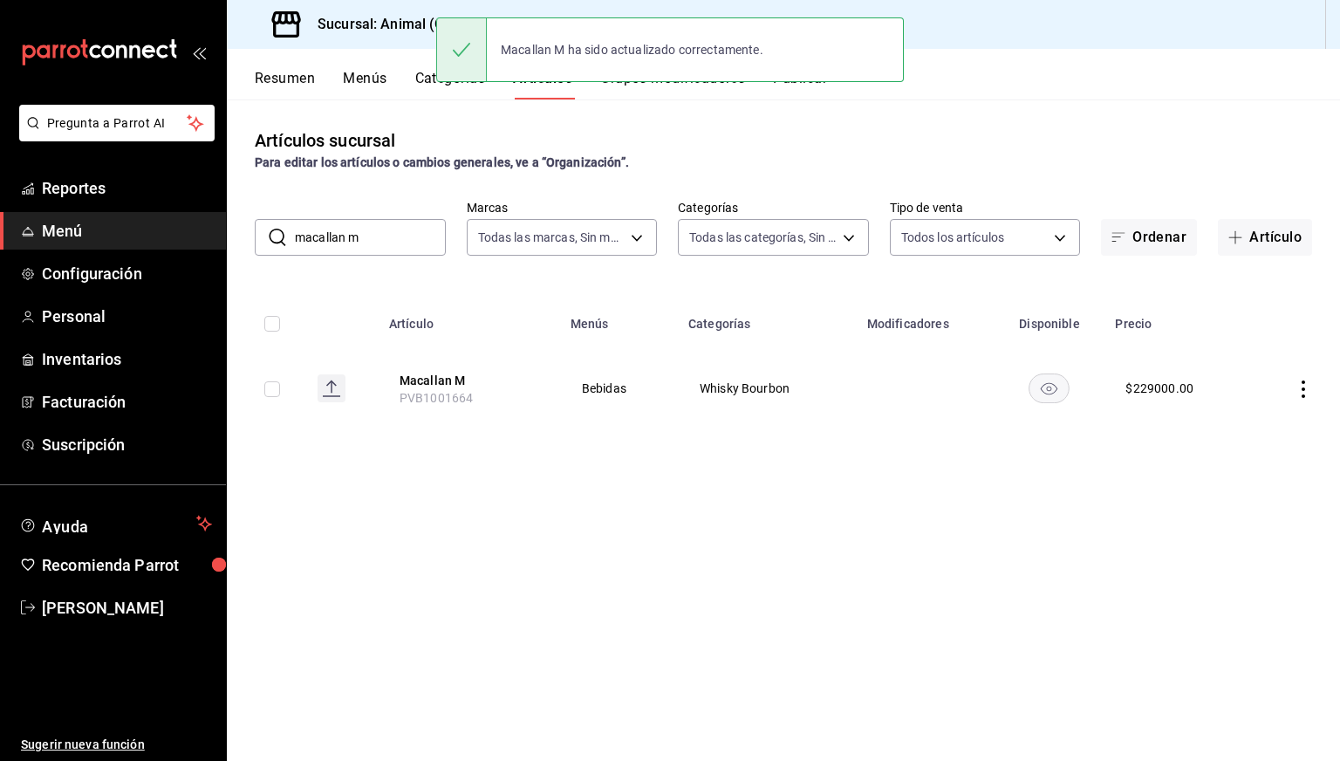
click at [380, 245] on input "macallan m" at bounding box center [370, 237] width 151 height 35
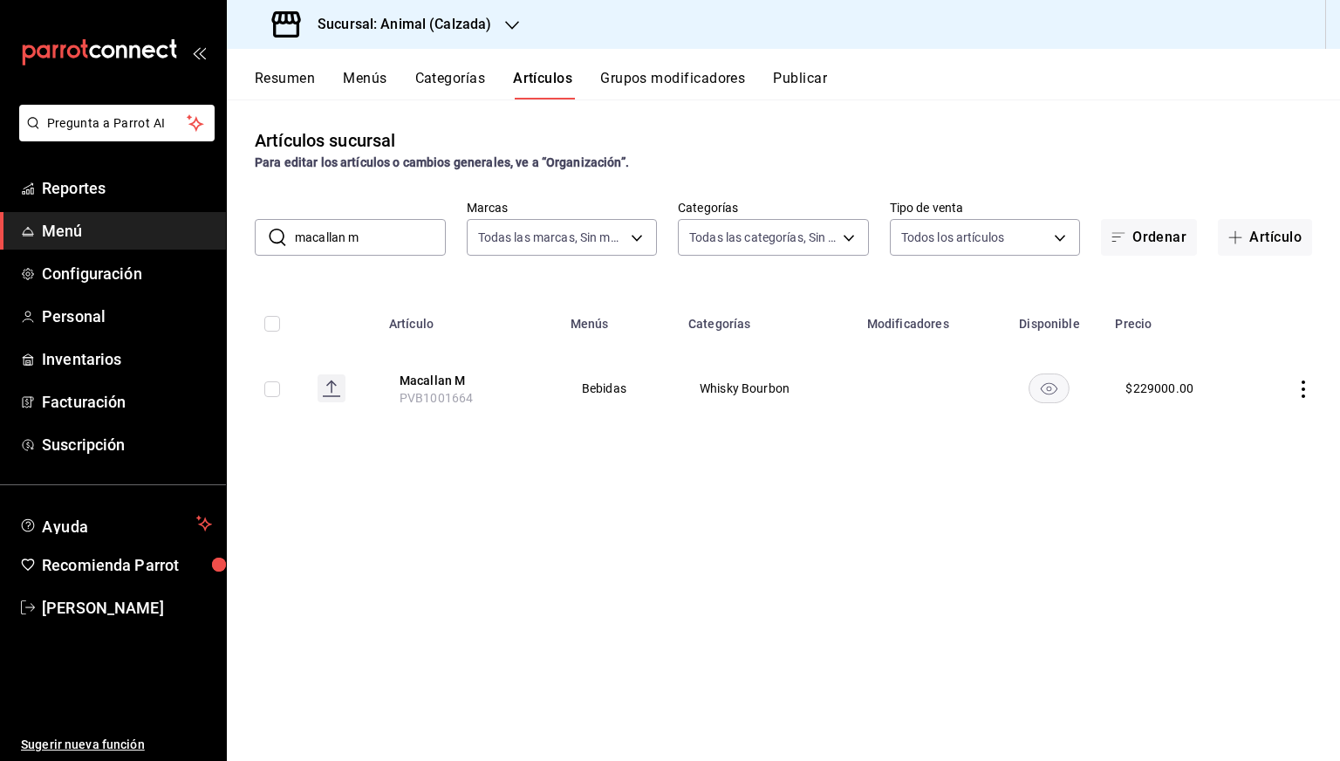
click at [380, 245] on input "macallan m" at bounding box center [370, 237] width 151 height 35
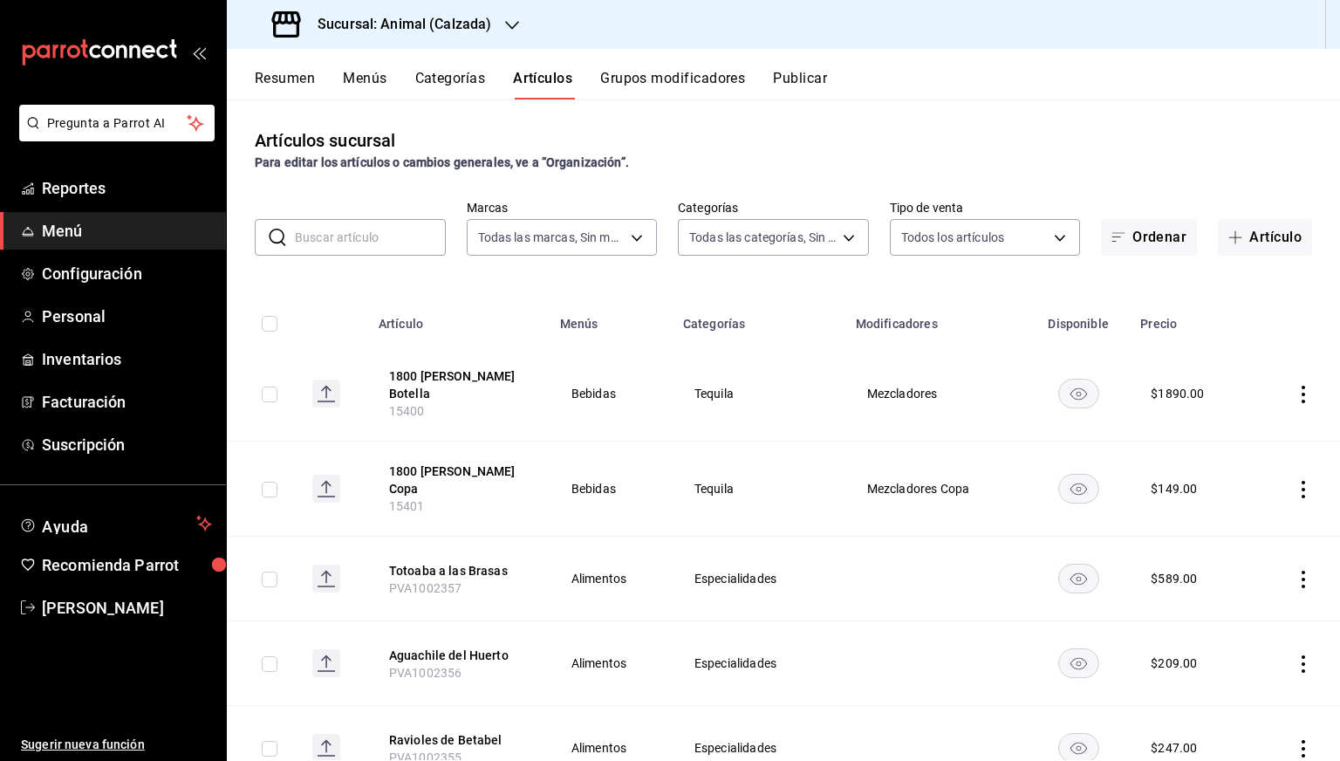
paste input "14978"
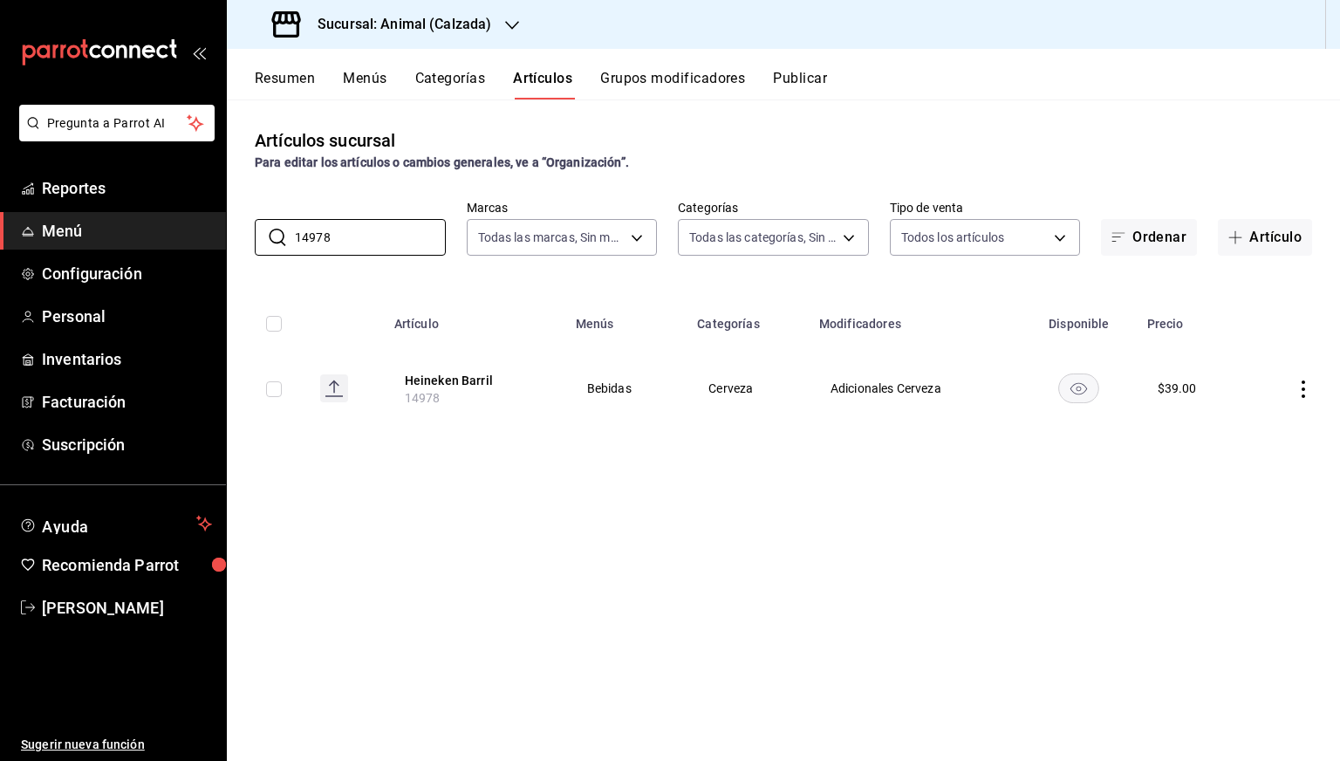
type input "14978"
click at [1083, 383] on icon "availability-product" at bounding box center [1079, 389] width 17 height 12
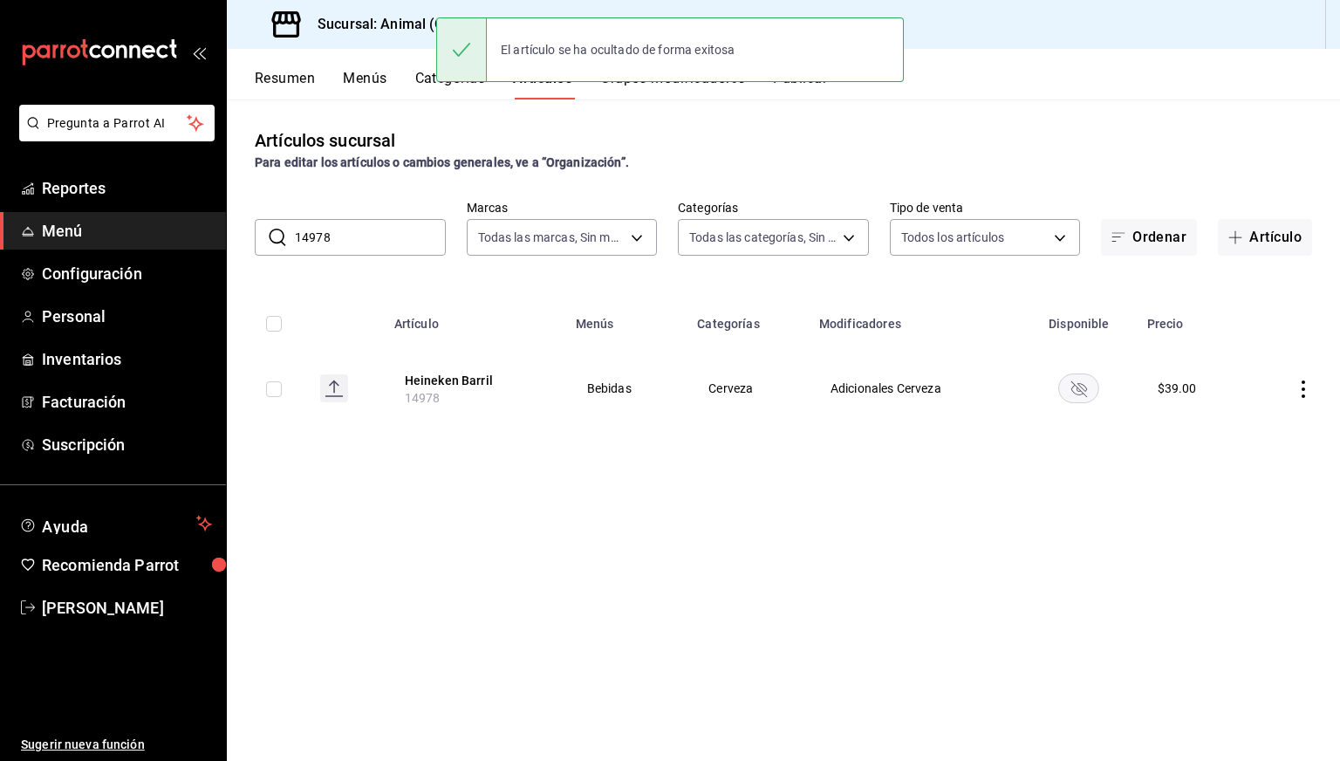
click at [394, 229] on input "14978" at bounding box center [370, 237] width 151 height 35
